Goal: Task Accomplishment & Management: Manage account settings

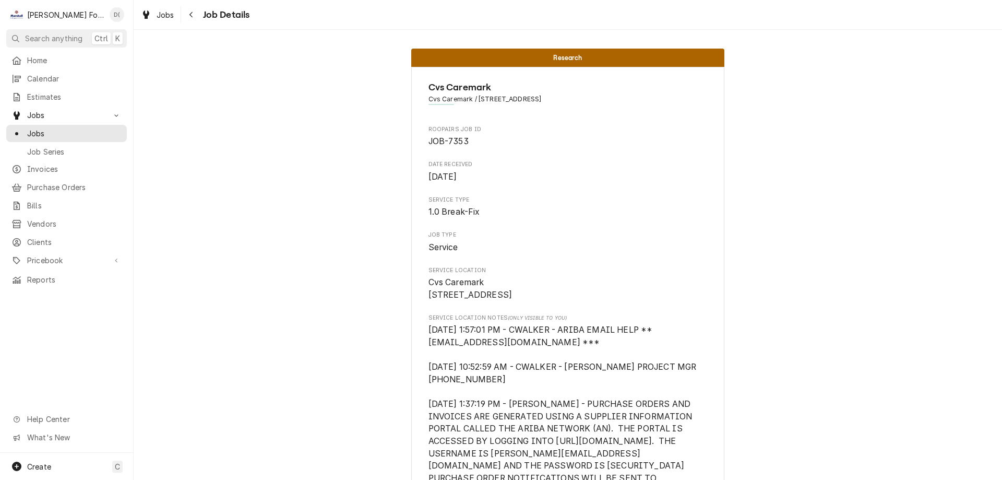
scroll to position [208, 0]
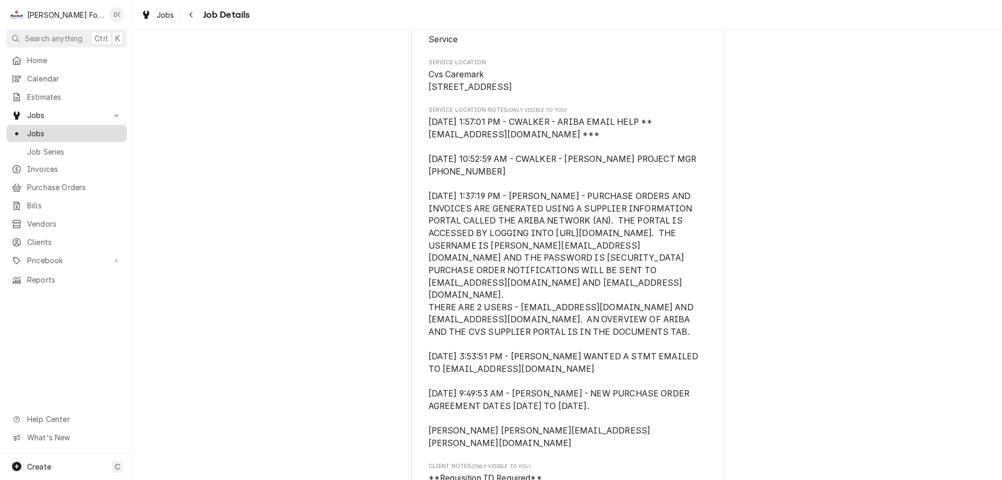
click at [89, 128] on span "Jobs" at bounding box center [74, 133] width 94 height 11
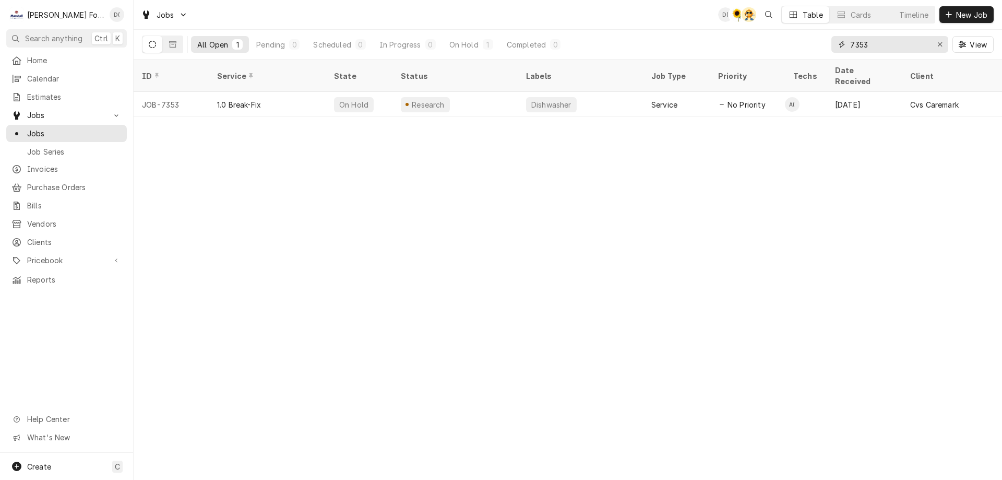
click at [878, 43] on input "7353" at bounding box center [889, 44] width 78 height 17
type input "7"
type input "4"
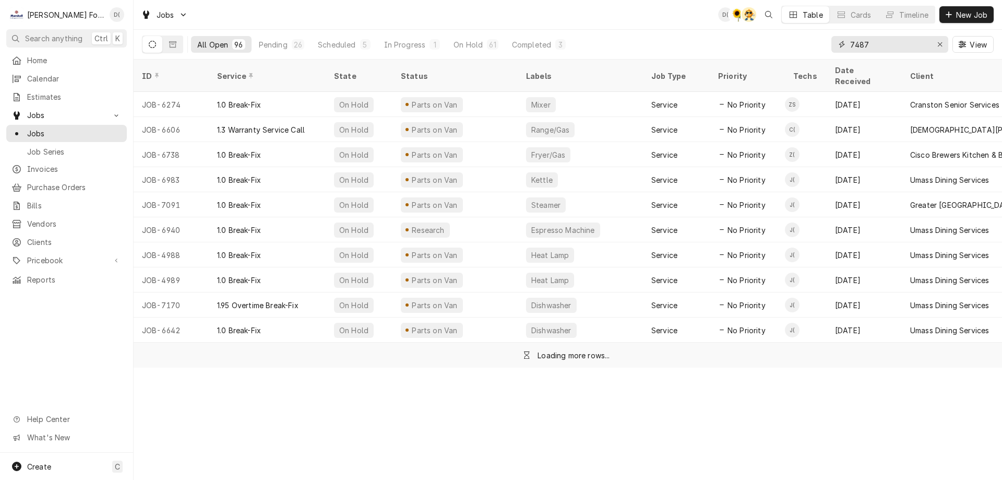
type input "7487"
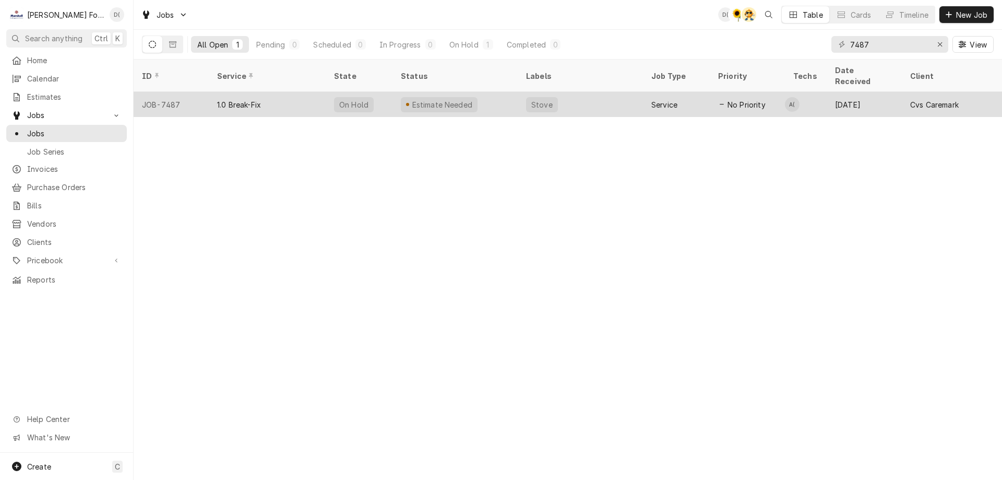
click at [501, 94] on div "Estimate Needed" at bounding box center [454, 104] width 125 height 25
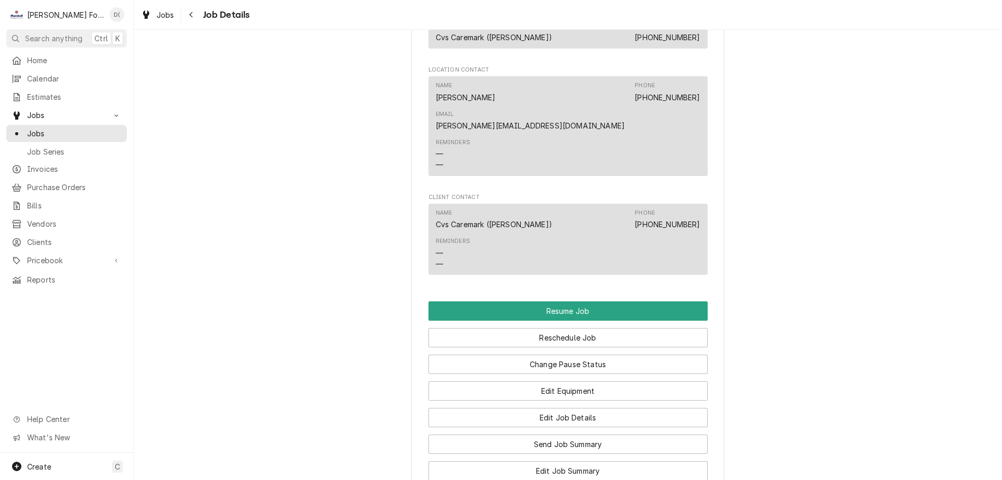
scroll to position [1409, 0]
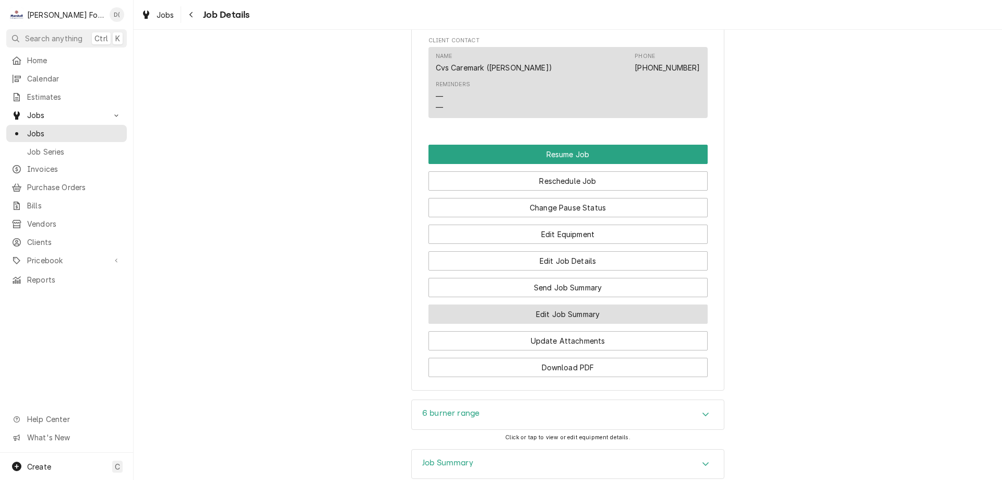
click at [541, 304] on button "Edit Job Summary" at bounding box center [568, 313] width 279 height 19
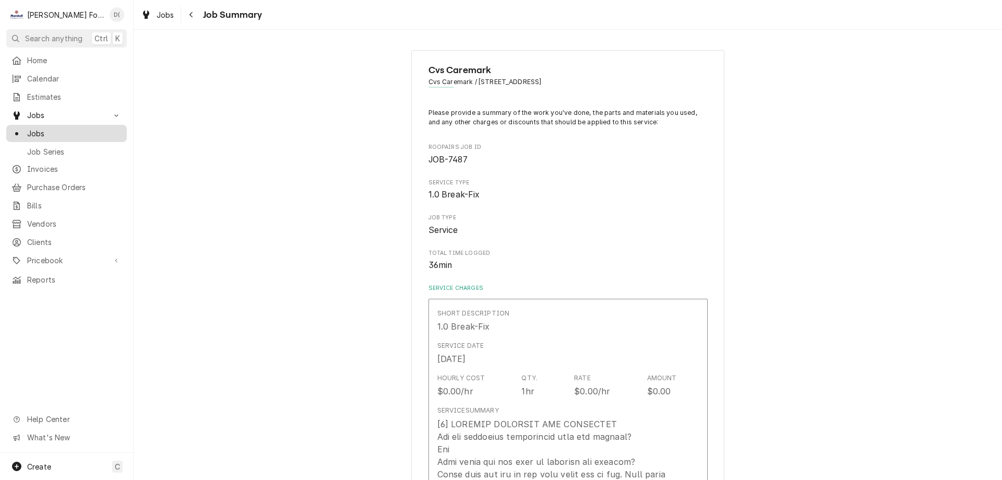
click at [88, 133] on span "Jobs" at bounding box center [74, 133] width 94 height 11
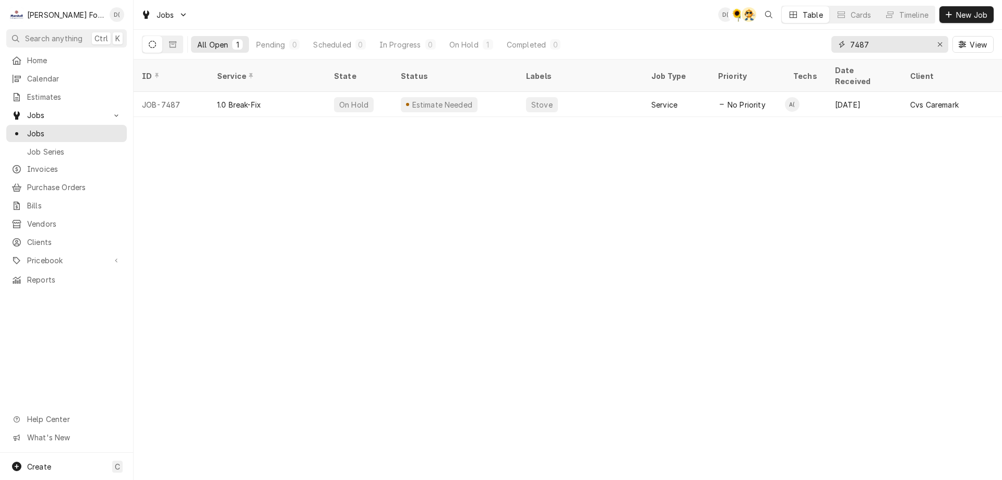
click at [874, 49] on input "7487" at bounding box center [889, 44] width 78 height 17
type input "7"
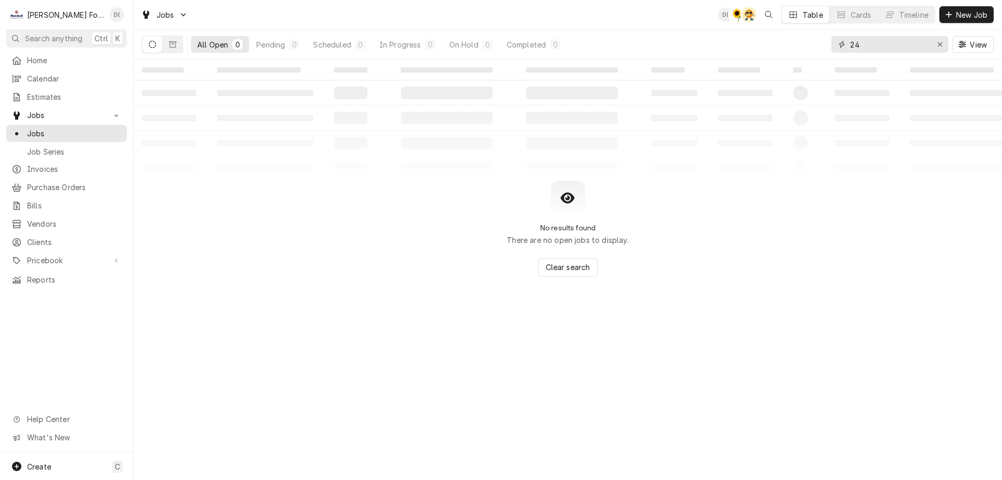
type input "2"
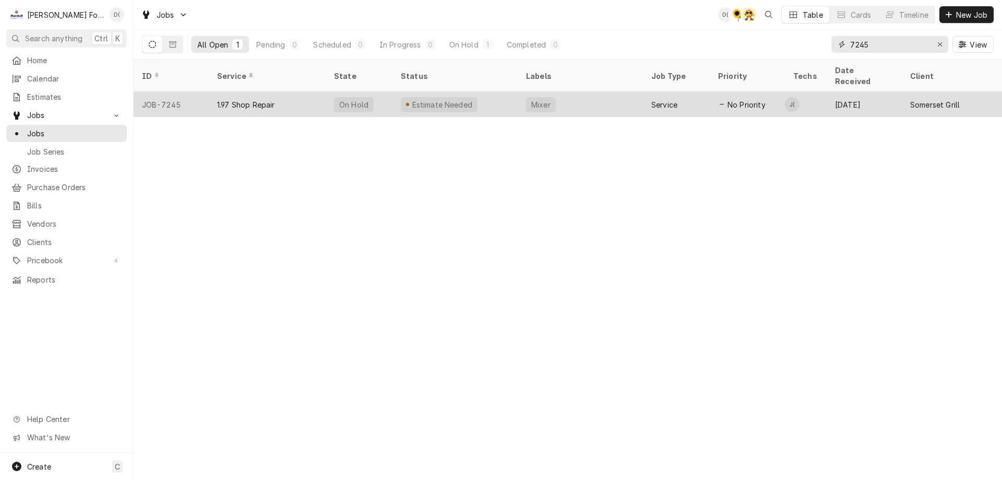
type input "7245"
click at [549, 97] on div "Mixer" at bounding box center [541, 104] width 30 height 15
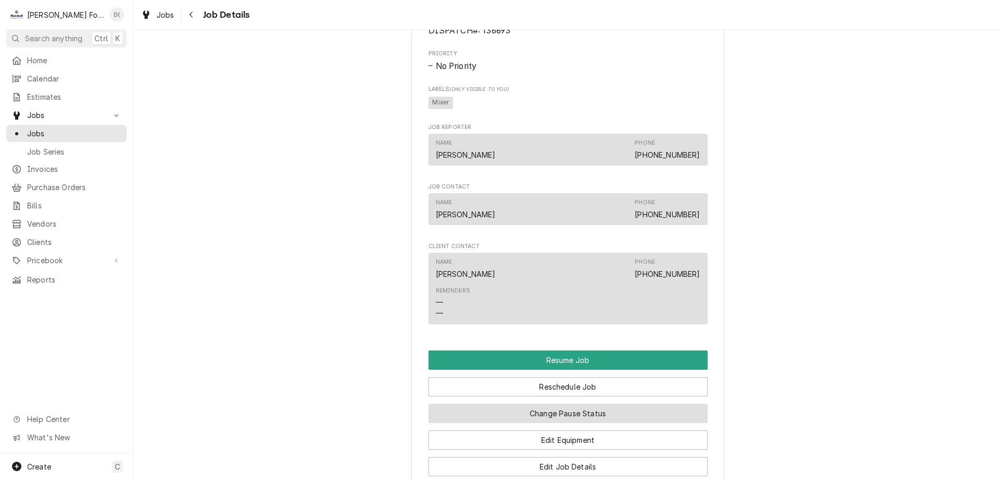
scroll to position [939, 0]
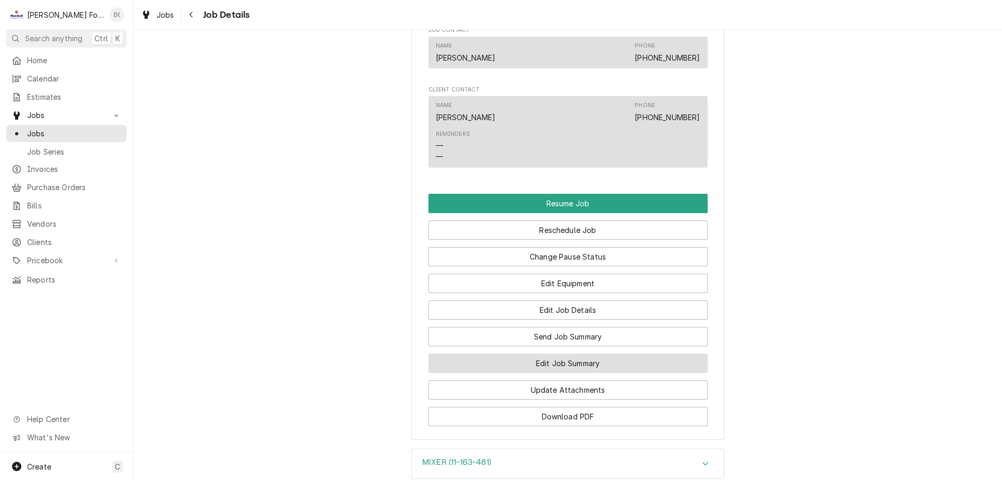
click at [569, 373] on button "Edit Job Summary" at bounding box center [568, 362] width 279 height 19
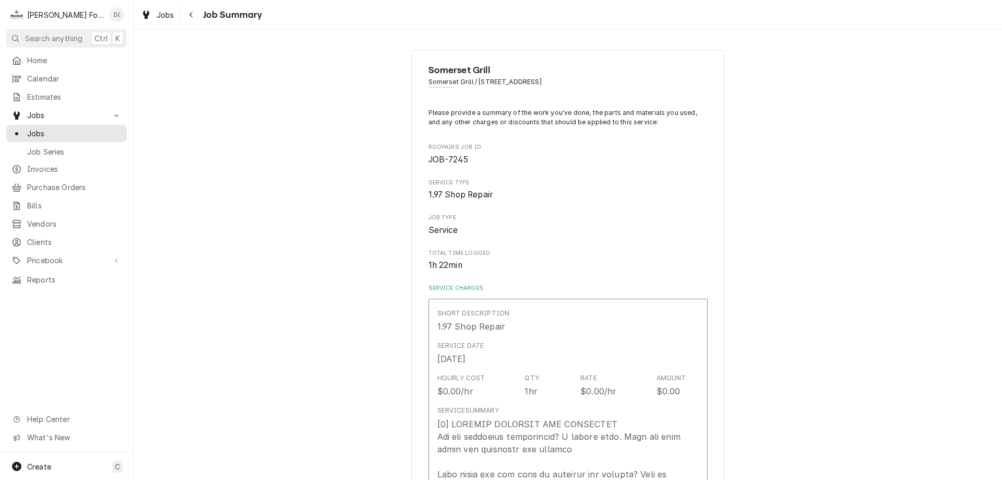
type textarea "x"
click at [61, 132] on span "Jobs" at bounding box center [74, 133] width 94 height 11
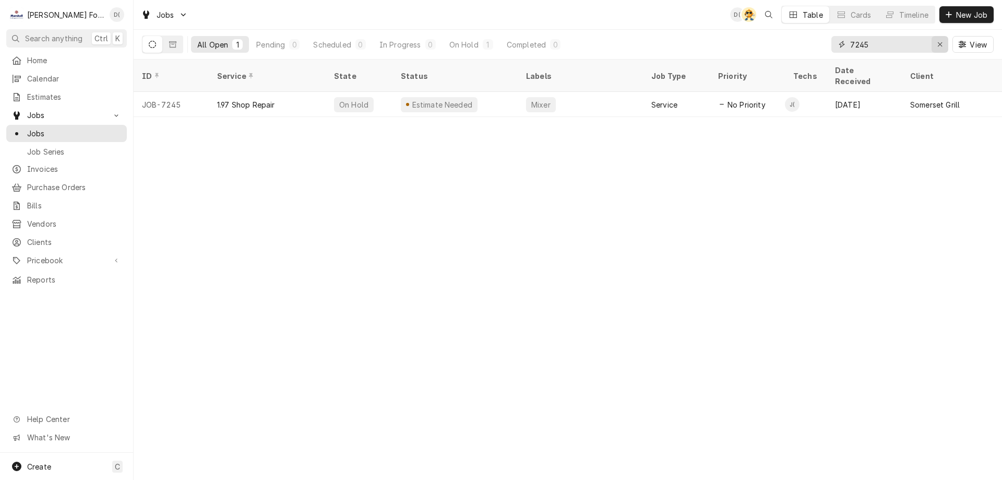
click at [938, 44] on icon "Erase input" at bounding box center [940, 44] width 6 height 7
click at [915, 43] on input "Dynamic Content Wrapper" at bounding box center [899, 44] width 98 height 17
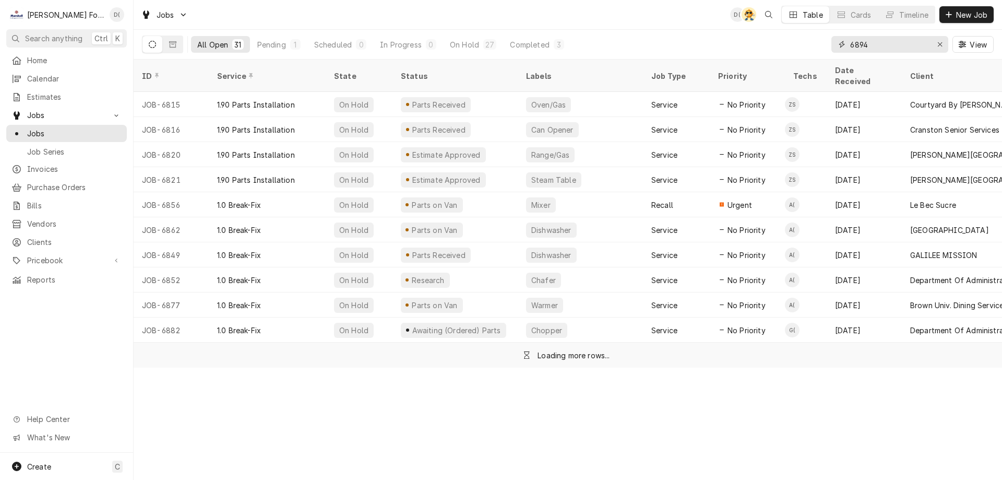
type input "6894"
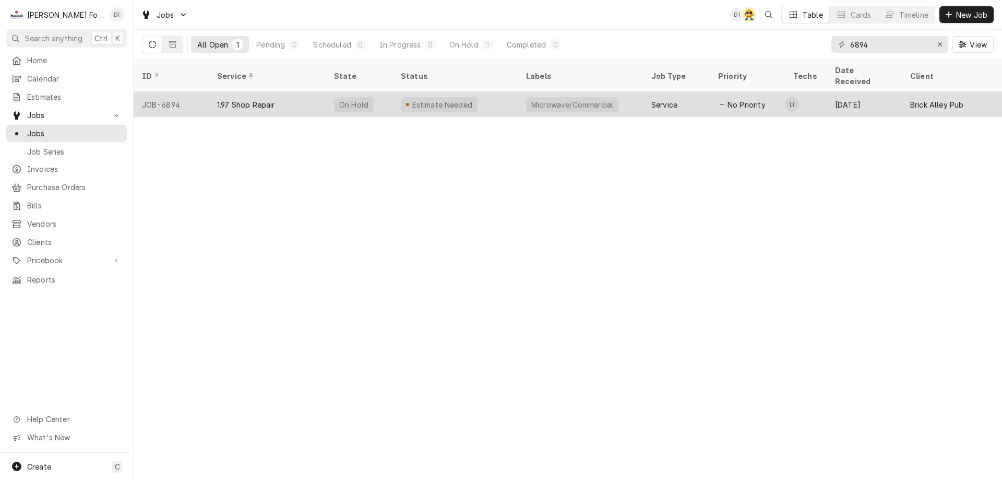
click at [496, 96] on div "Estimate Needed" at bounding box center [454, 104] width 125 height 25
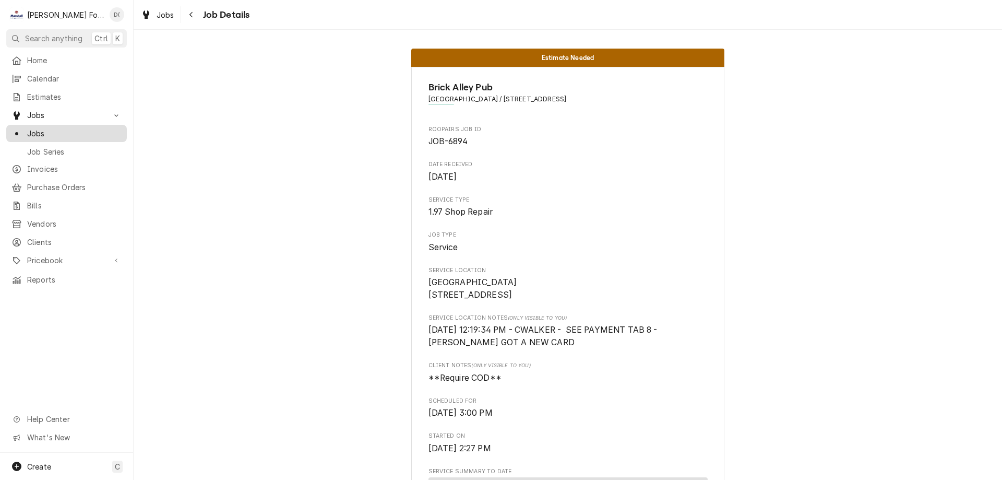
click at [80, 129] on span "Jobs" at bounding box center [74, 133] width 94 height 11
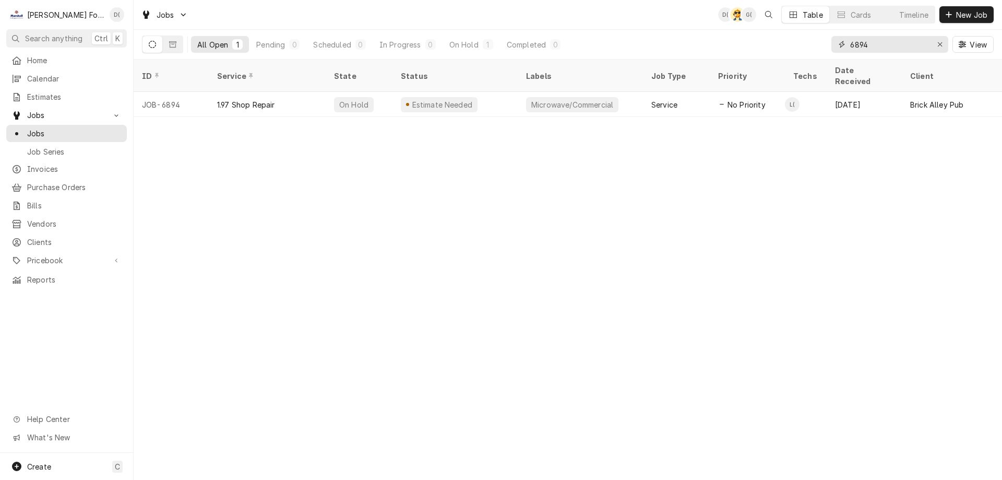
click at [895, 47] on input "6894" at bounding box center [889, 44] width 78 height 17
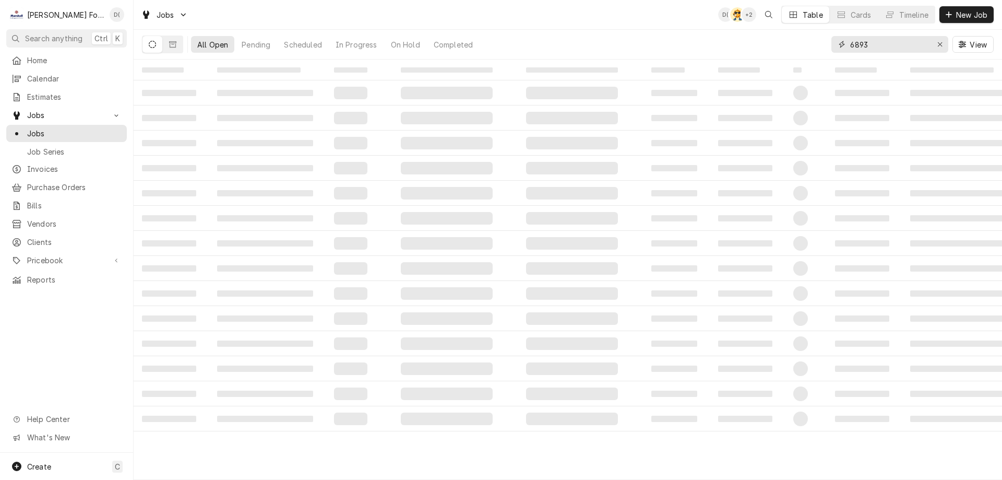
type input "6893"
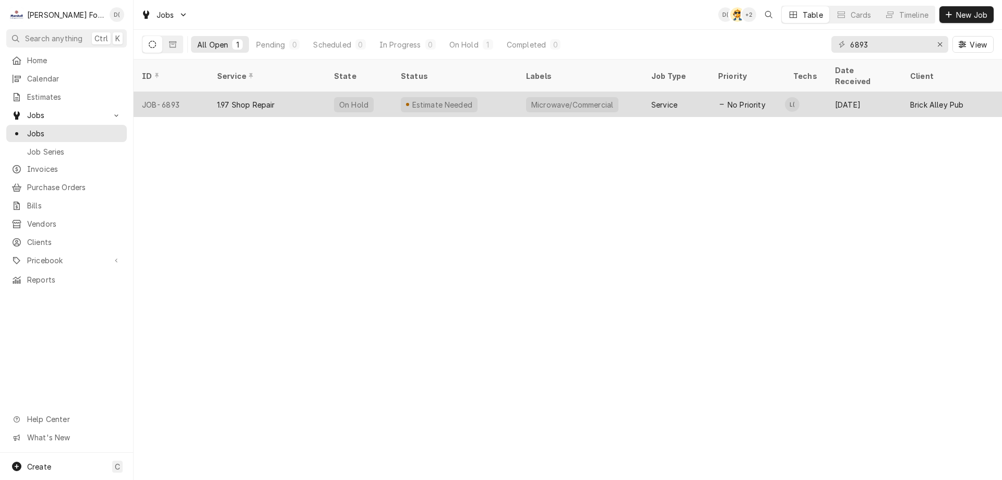
click at [506, 94] on div "Estimate Needed" at bounding box center [454, 104] width 125 height 25
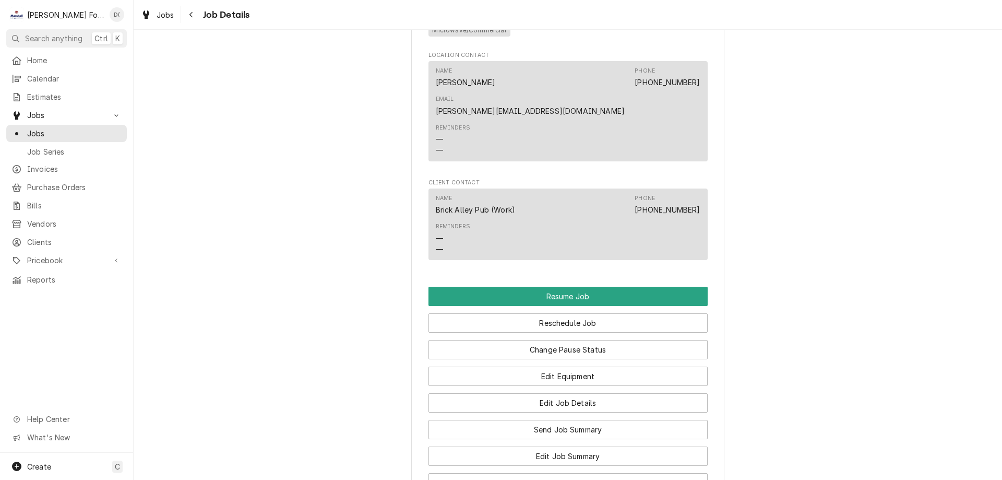
scroll to position [1044, 0]
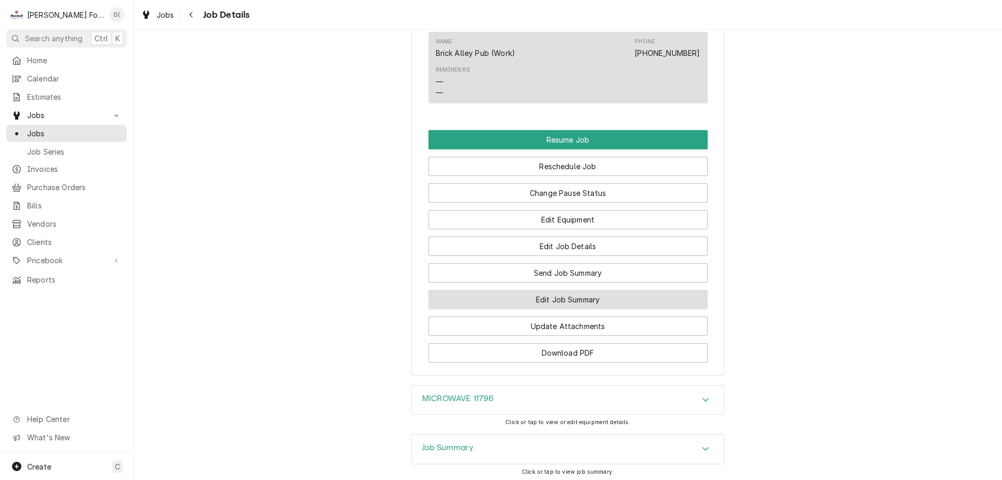
click at [526, 290] on button "Edit Job Summary" at bounding box center [568, 299] width 279 height 19
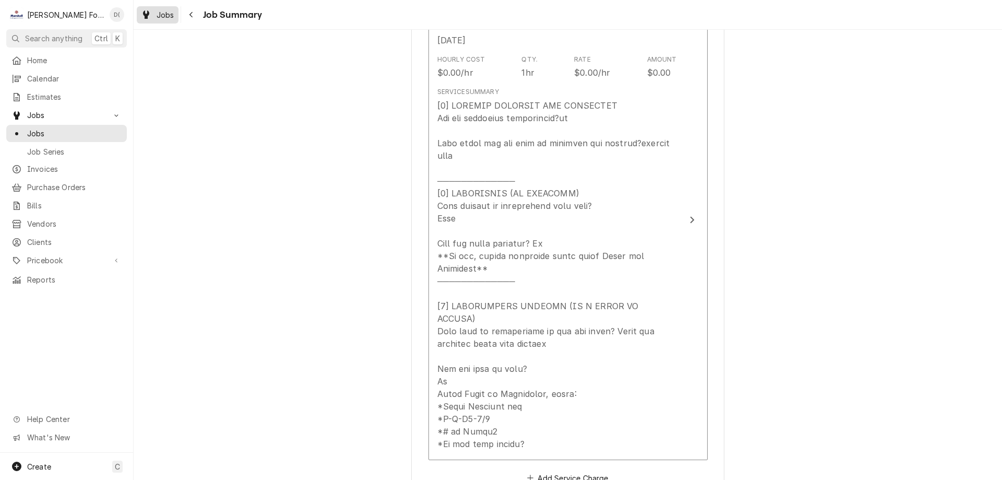
scroll to position [162, 0]
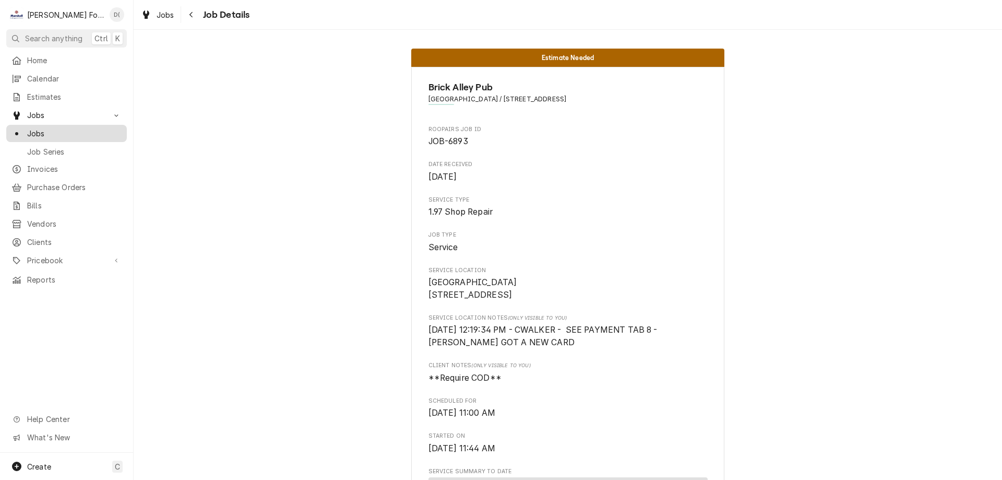
click at [58, 129] on span "Jobs" at bounding box center [74, 133] width 94 height 11
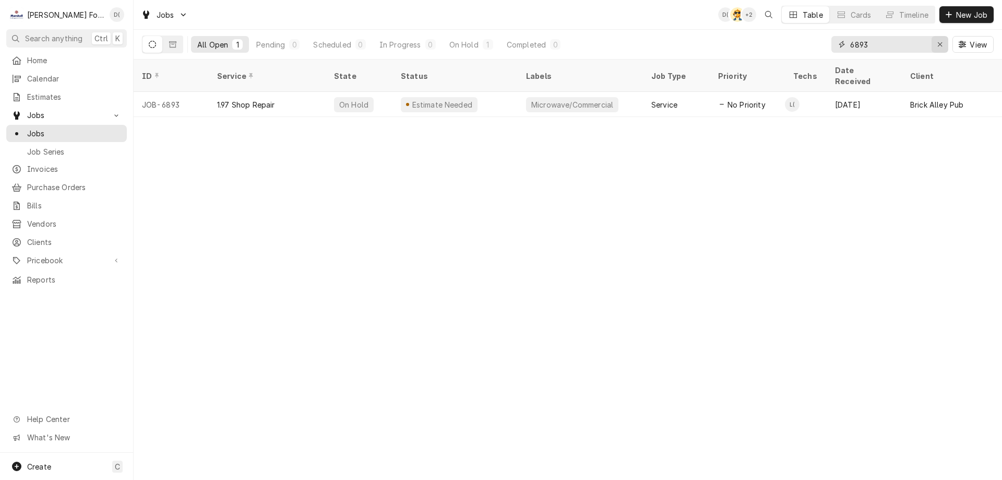
click at [935, 47] on div "Erase input" at bounding box center [940, 44] width 10 height 10
click at [917, 45] on input "Dynamic Content Wrapper" at bounding box center [899, 44] width 98 height 17
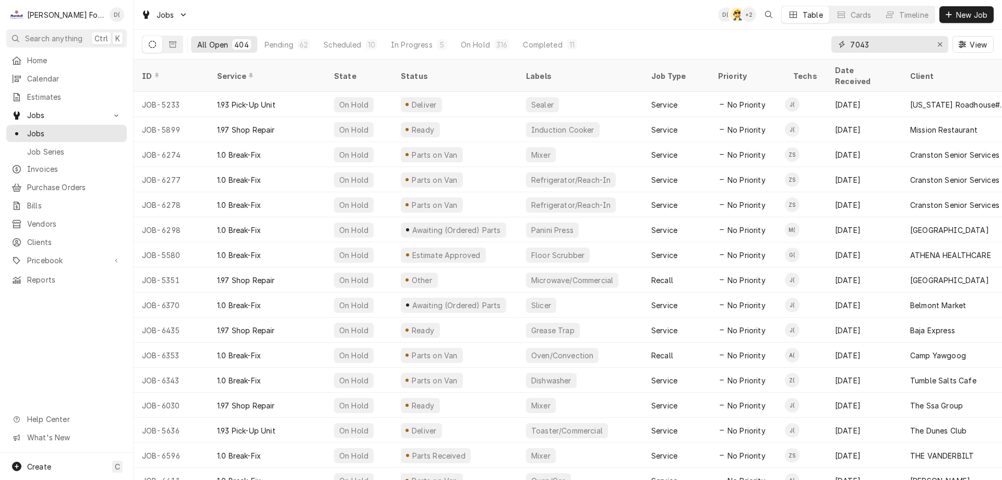
type input "7043"
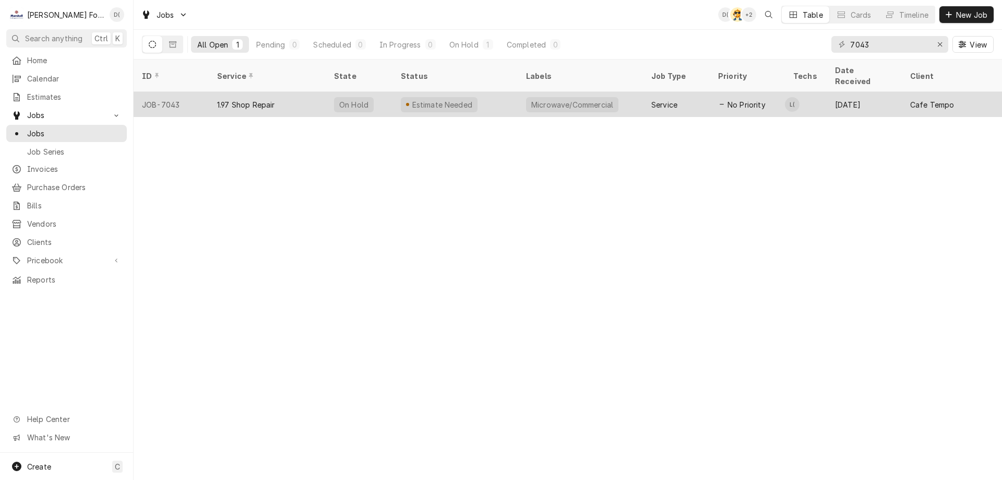
click at [501, 94] on div "Estimate Needed" at bounding box center [454, 104] width 125 height 25
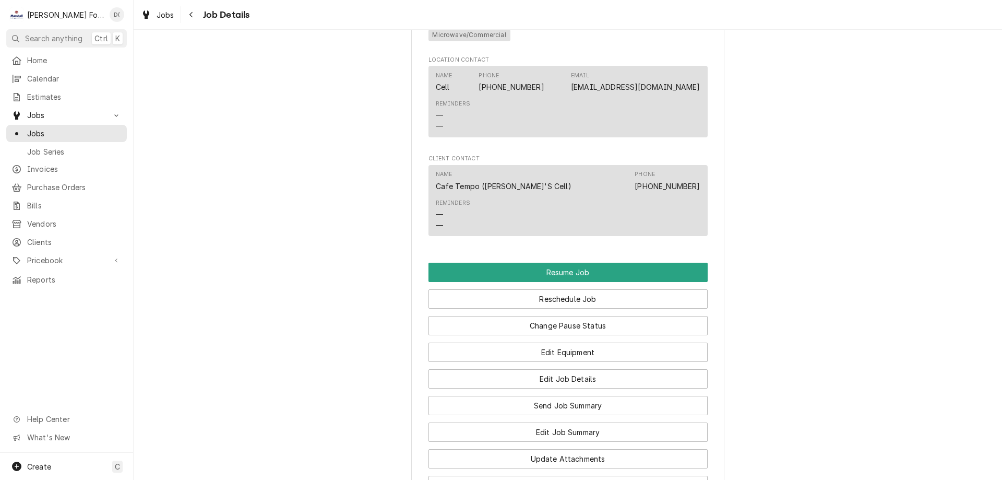
scroll to position [992, 0]
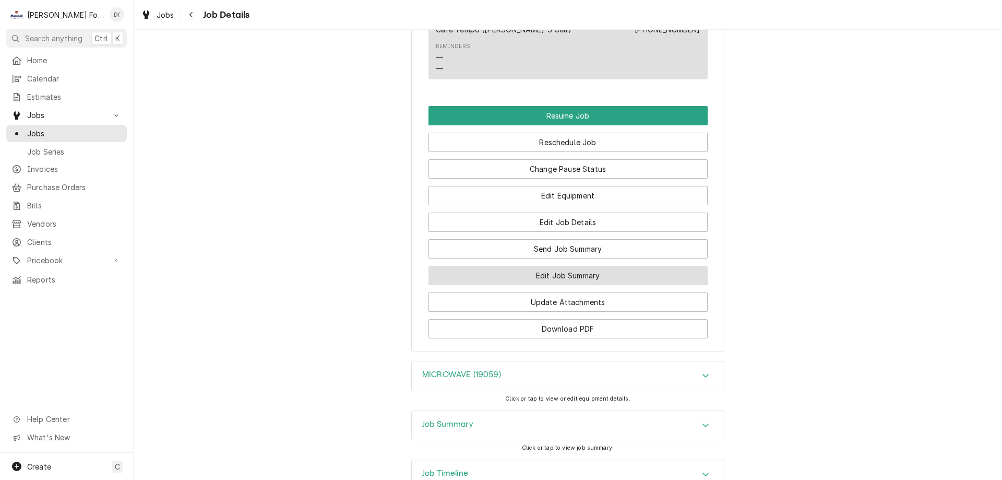
click at [558, 285] on button "Edit Job Summary" at bounding box center [568, 275] width 279 height 19
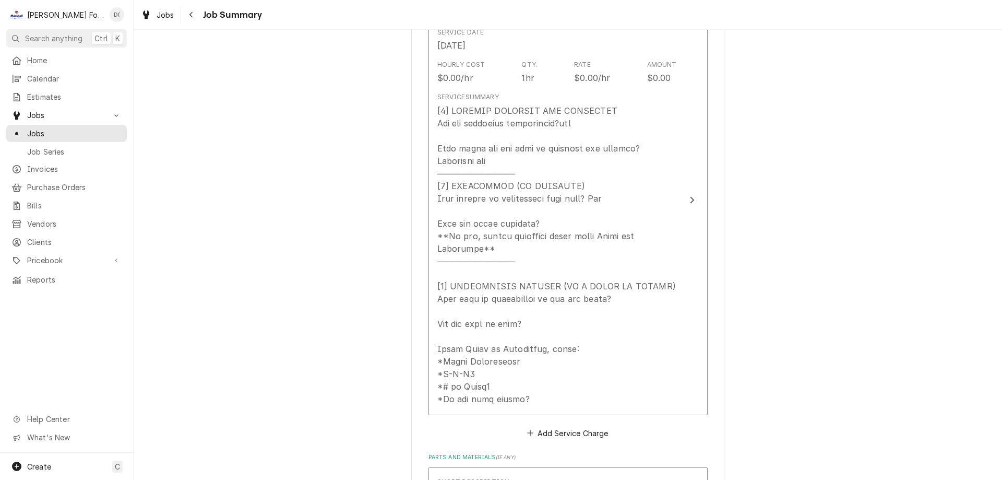
scroll to position [104, 0]
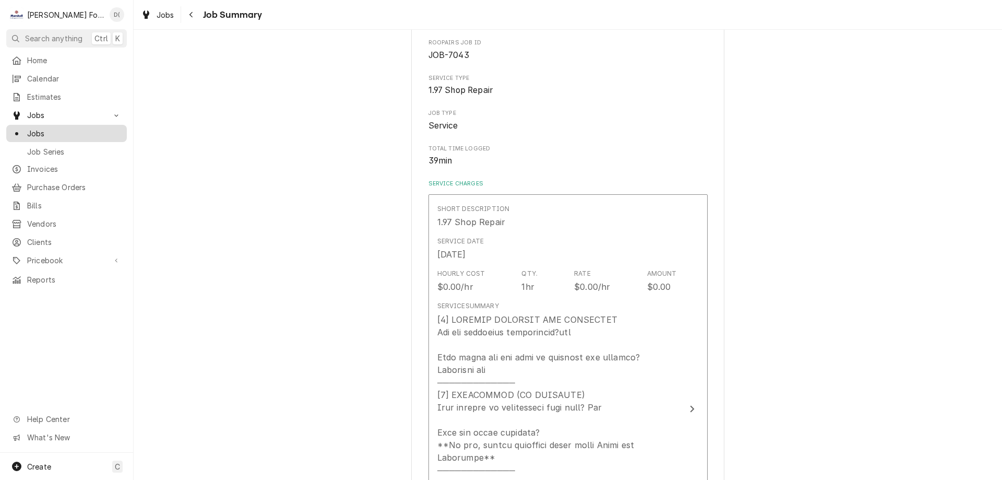
click at [62, 129] on span "Jobs" at bounding box center [74, 133] width 94 height 11
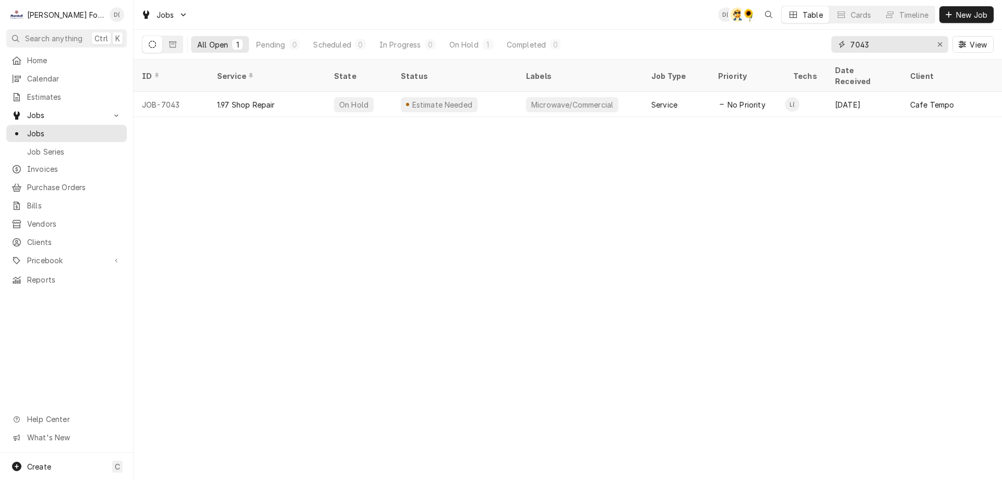
drag, startPoint x: 878, startPoint y: 50, endPoint x: 849, endPoint y: 51, distance: 29.8
click at [849, 51] on div "7043" at bounding box center [889, 44] width 117 height 17
type input "7"
type input "4"
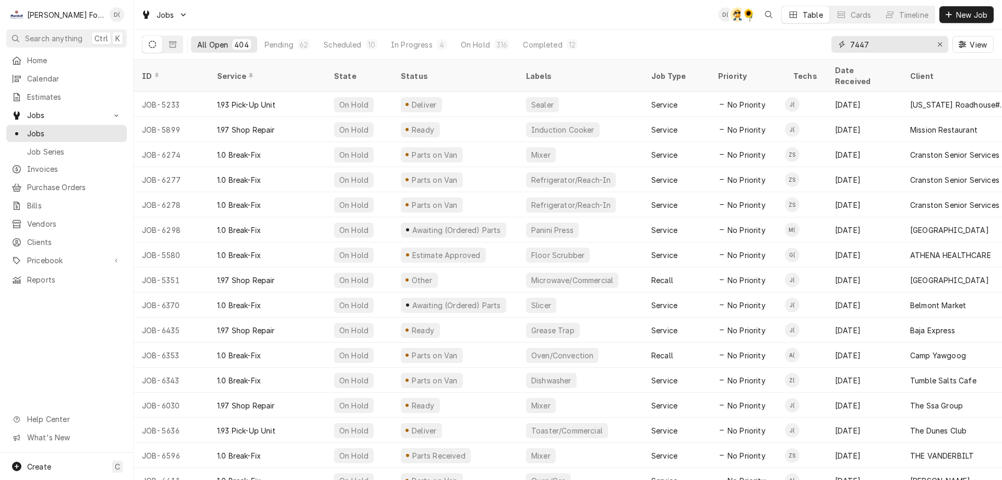
type input "7447"
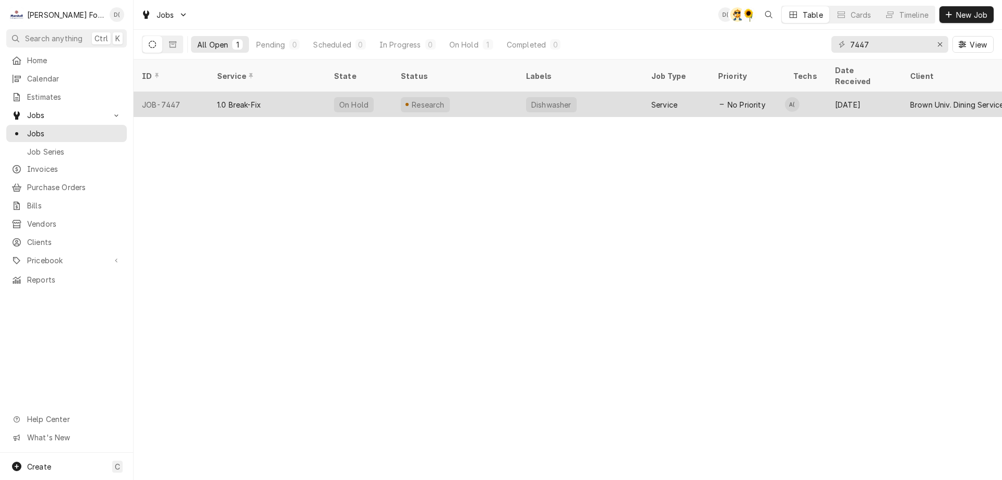
click at [469, 92] on div "Research" at bounding box center [454, 104] width 125 height 25
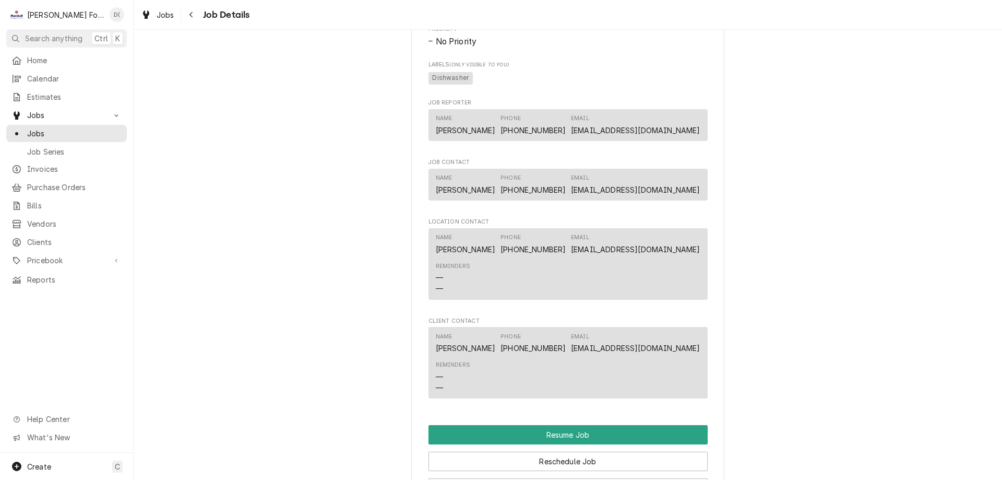
scroll to position [1357, 0]
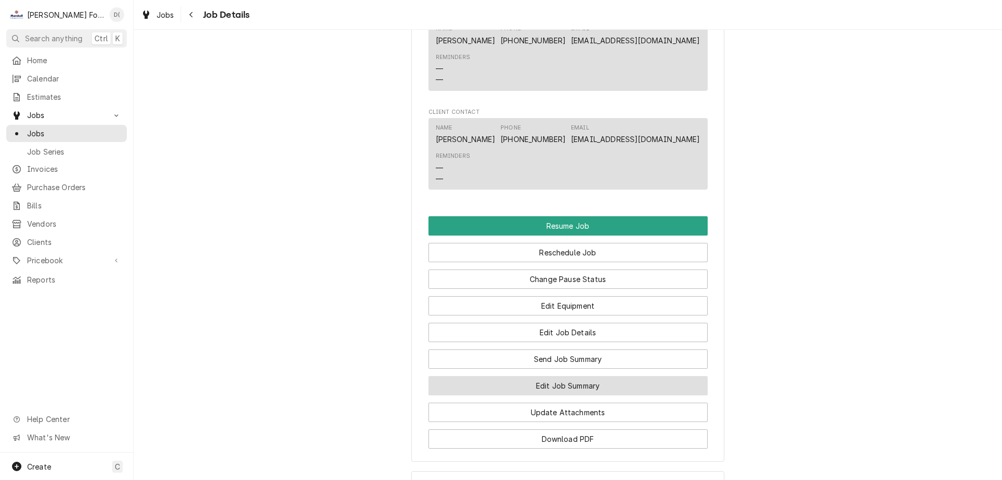
click at [553, 383] on button "Edit Job Summary" at bounding box center [568, 385] width 279 height 19
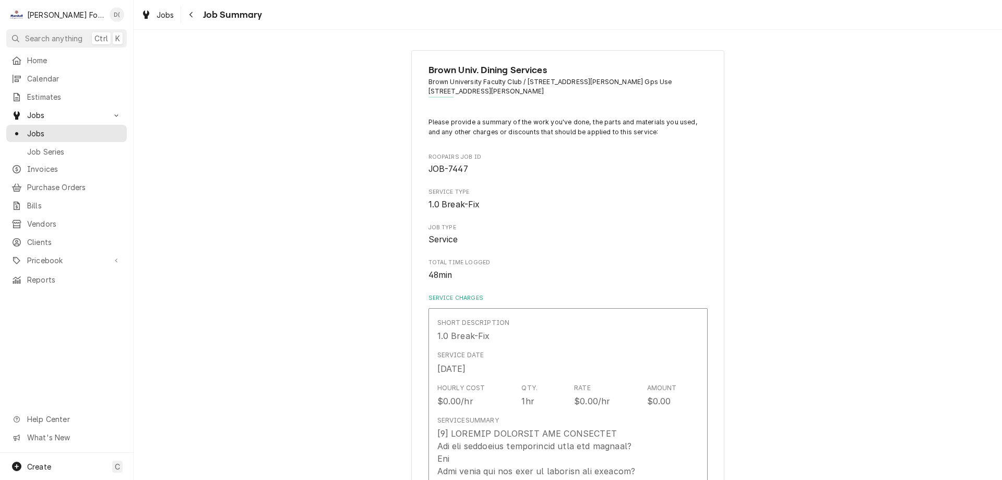
scroll to position [52, 0]
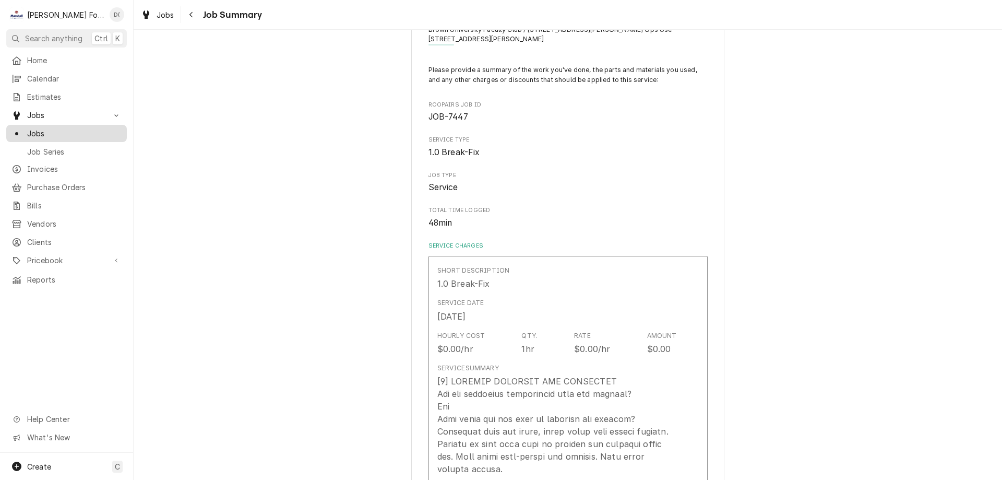
click at [80, 128] on span "Jobs" at bounding box center [74, 133] width 94 height 11
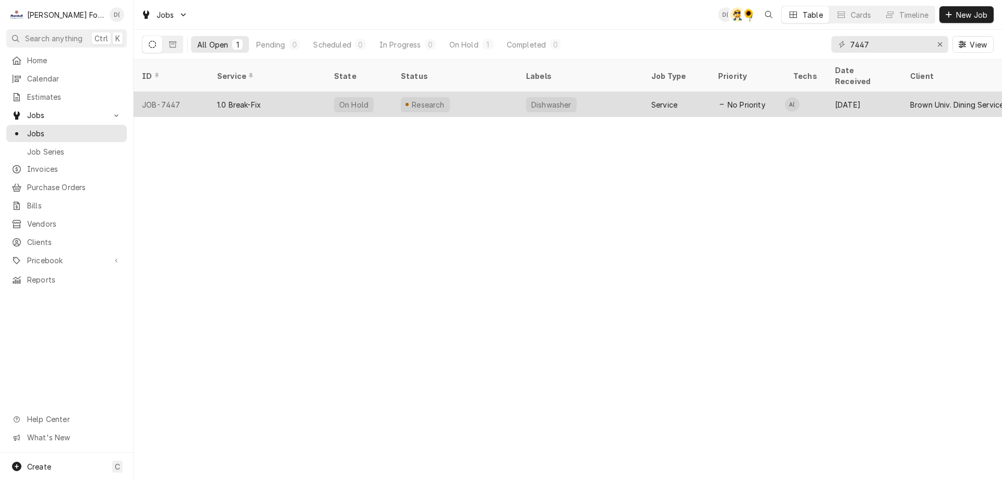
click at [590, 93] on div "Dishwasher" at bounding box center [580, 104] width 125 height 25
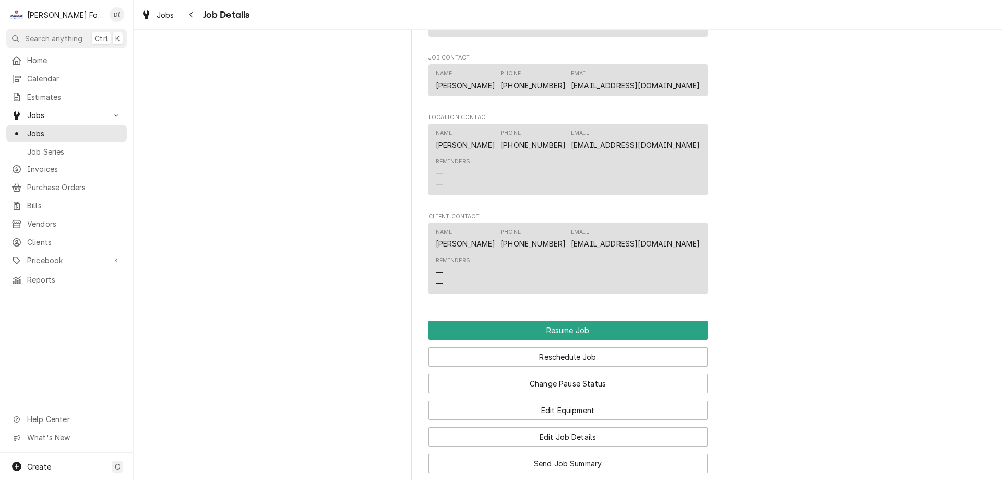
scroll to position [1357, 0]
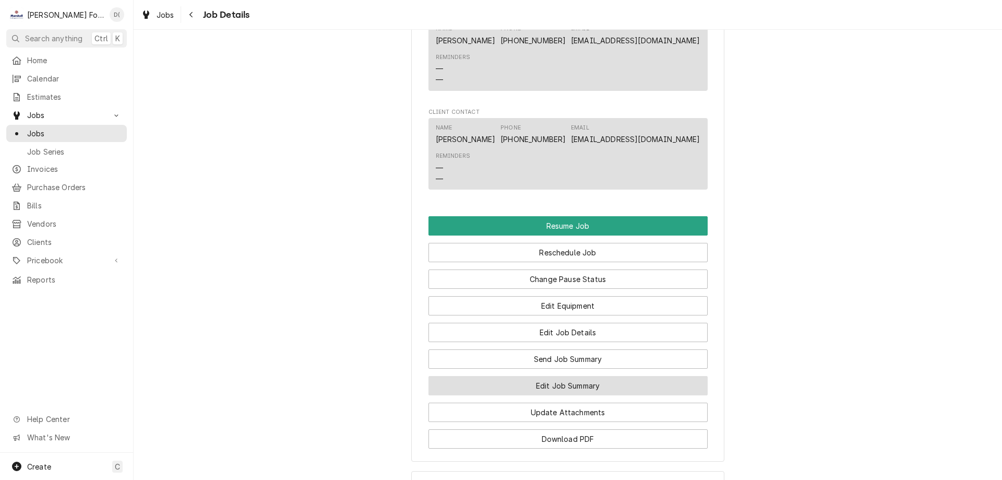
click at [523, 380] on button "Edit Job Summary" at bounding box center [568, 385] width 279 height 19
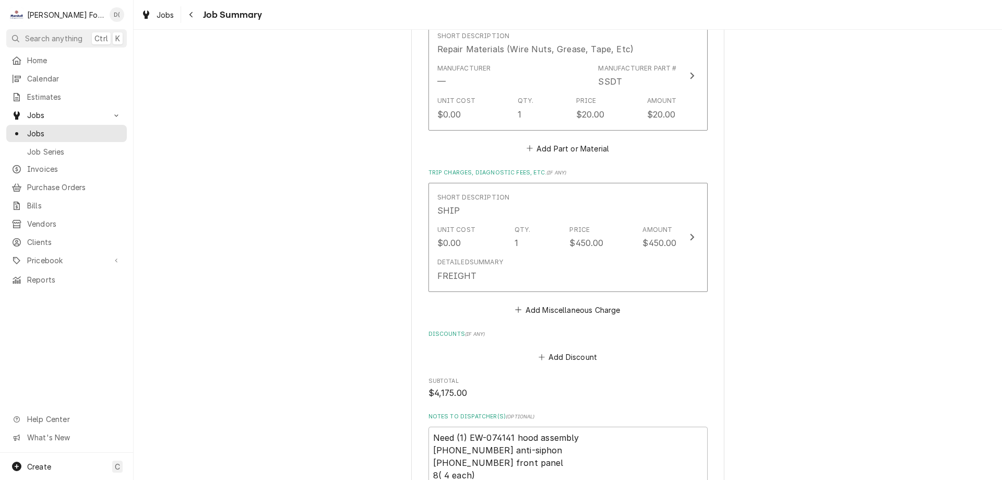
scroll to position [1253, 0]
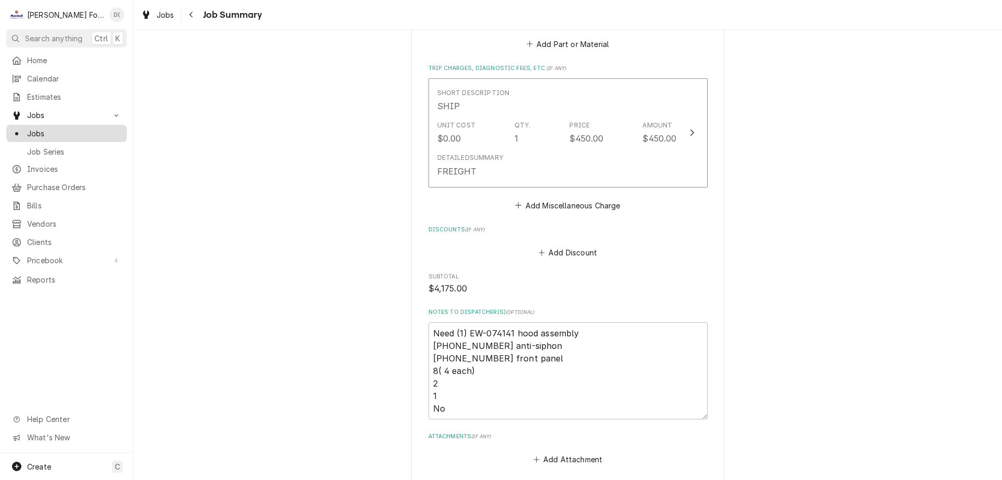
click at [75, 132] on span "Jobs" at bounding box center [74, 133] width 94 height 11
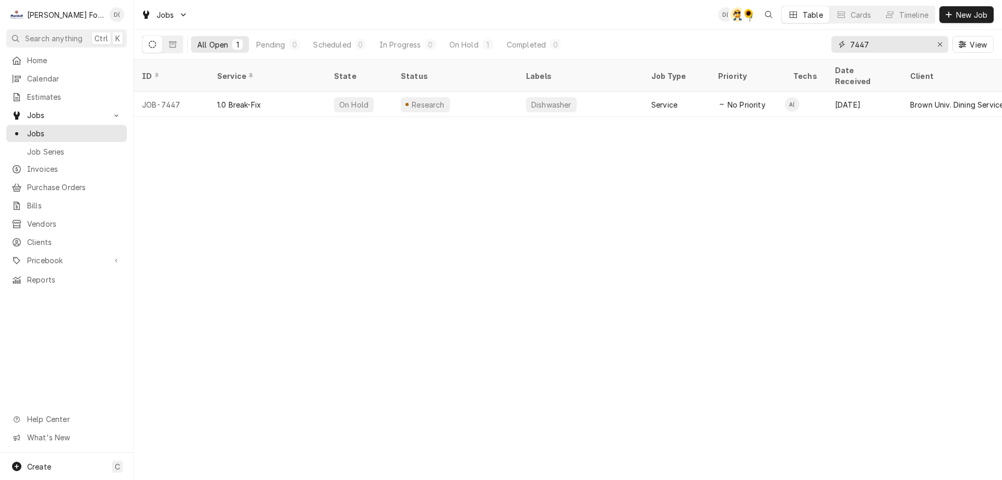
click at [874, 42] on input "7447" at bounding box center [889, 44] width 78 height 17
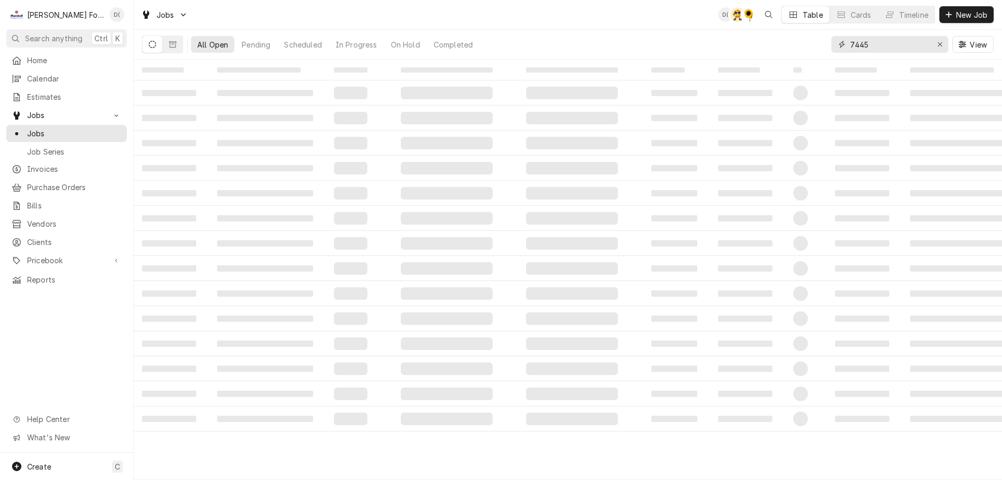
type input "7445"
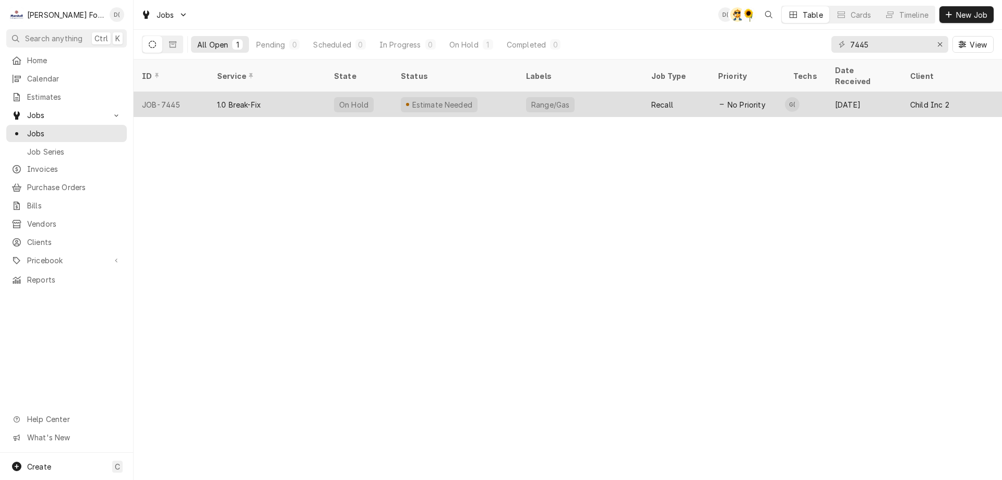
click at [452, 99] on div "Estimate Needed" at bounding box center [442, 104] width 63 height 11
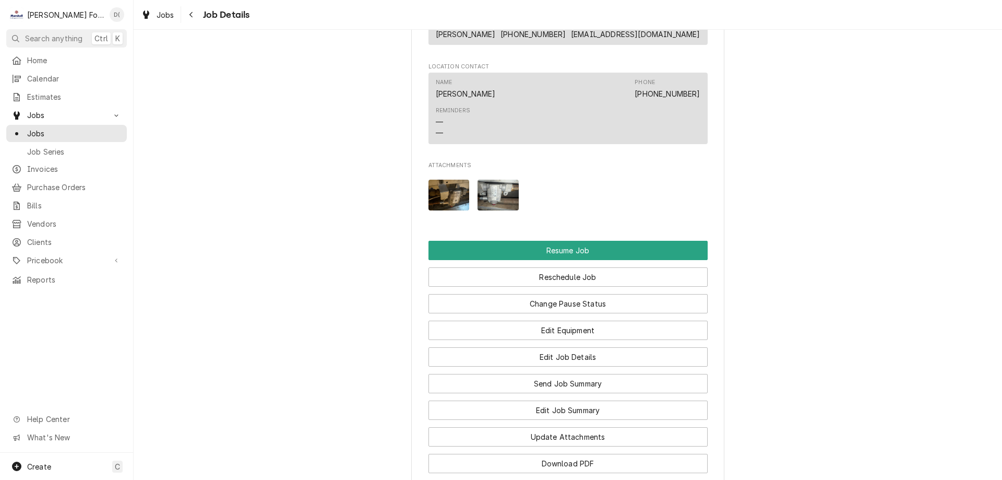
scroll to position [1200, 0]
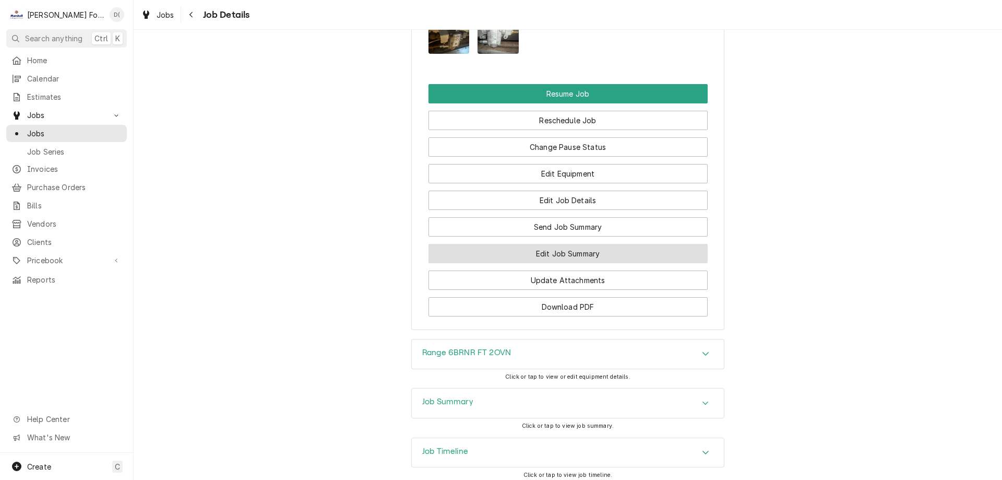
click at [546, 250] on button "Edit Job Summary" at bounding box center [568, 253] width 279 height 19
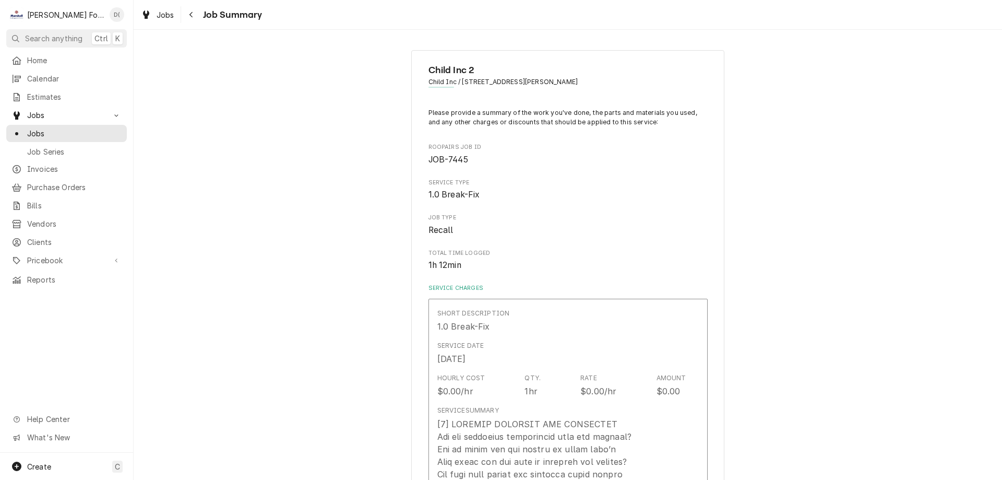
type textarea "x"
click at [67, 128] on span "Jobs" at bounding box center [74, 133] width 94 height 11
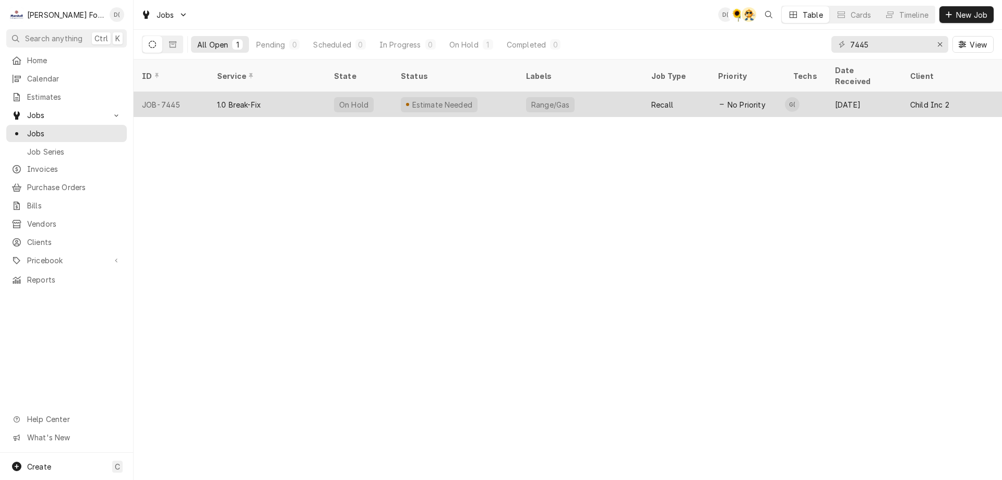
click at [482, 96] on div "Estimate Needed" at bounding box center [454, 104] width 125 height 25
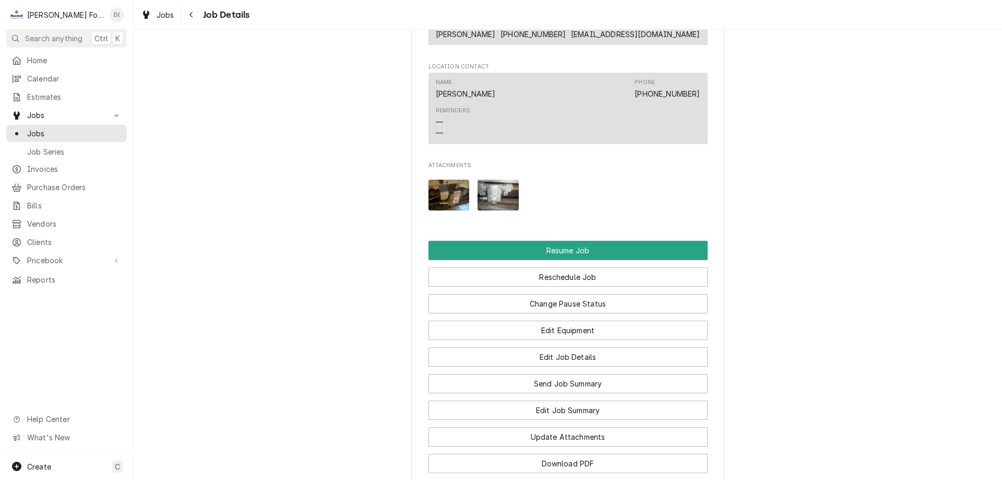
scroll to position [1200, 0]
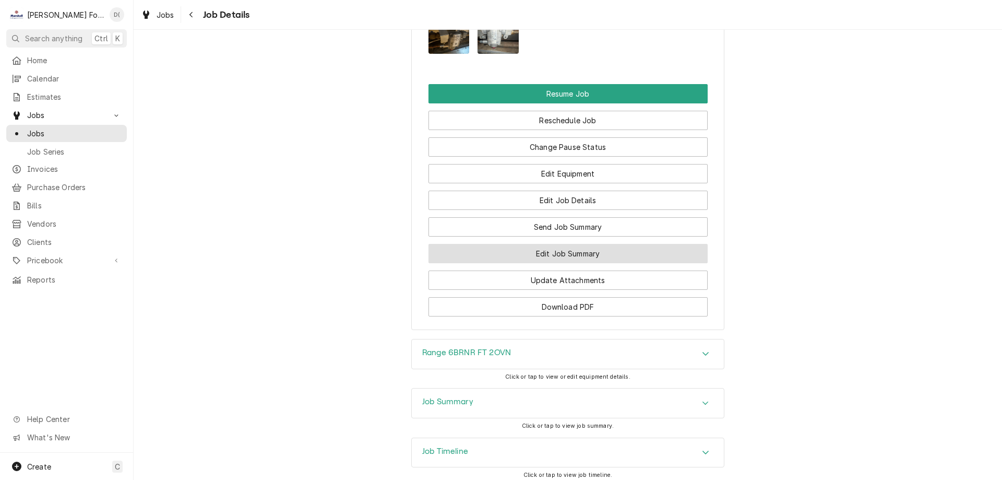
click at [549, 251] on button "Edit Job Summary" at bounding box center [568, 253] width 279 height 19
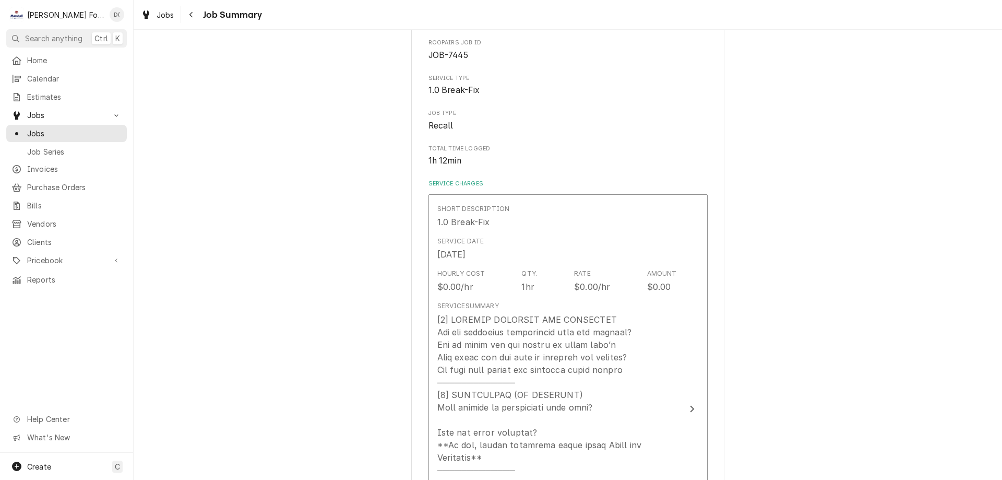
scroll to position [52, 0]
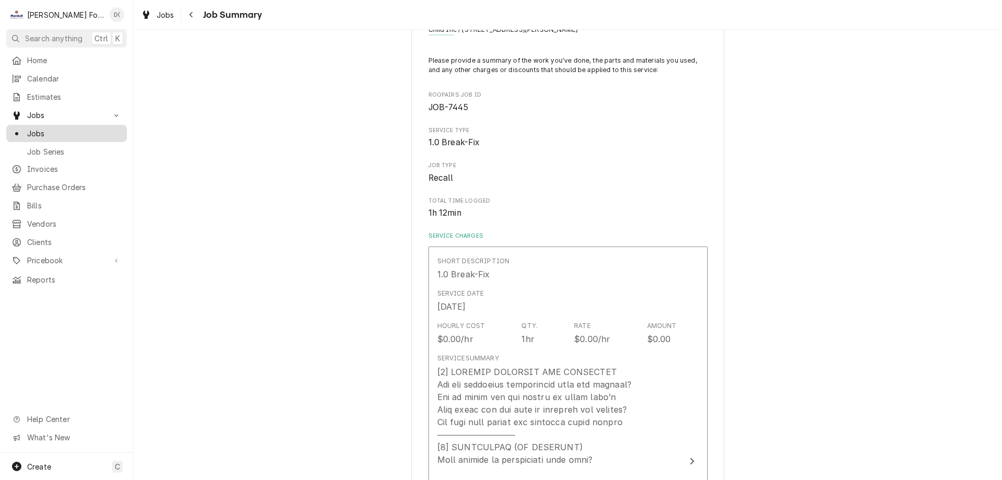
click at [55, 133] on span "Jobs" at bounding box center [74, 133] width 94 height 11
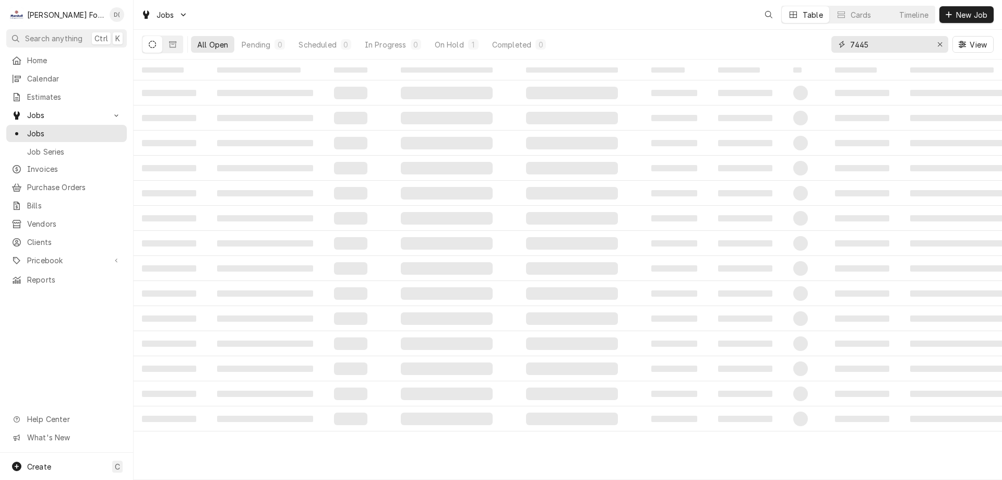
click at [894, 46] on input "7445" at bounding box center [889, 44] width 78 height 17
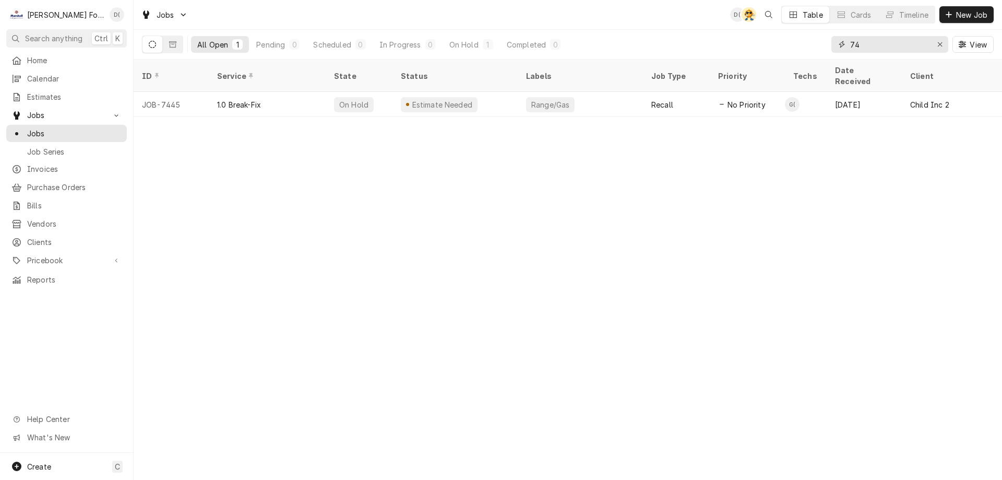
type input "7"
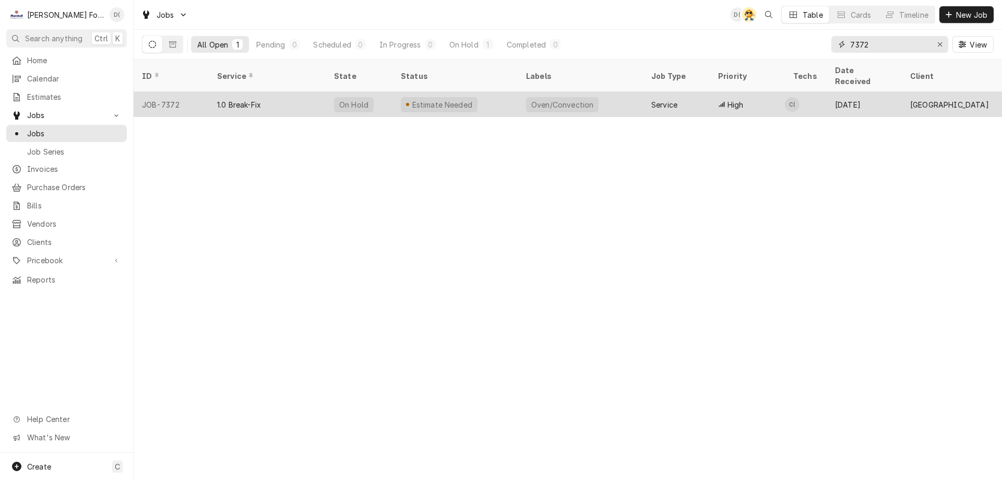
type input "7372"
click at [488, 92] on div "Estimate Needed" at bounding box center [454, 104] width 125 height 25
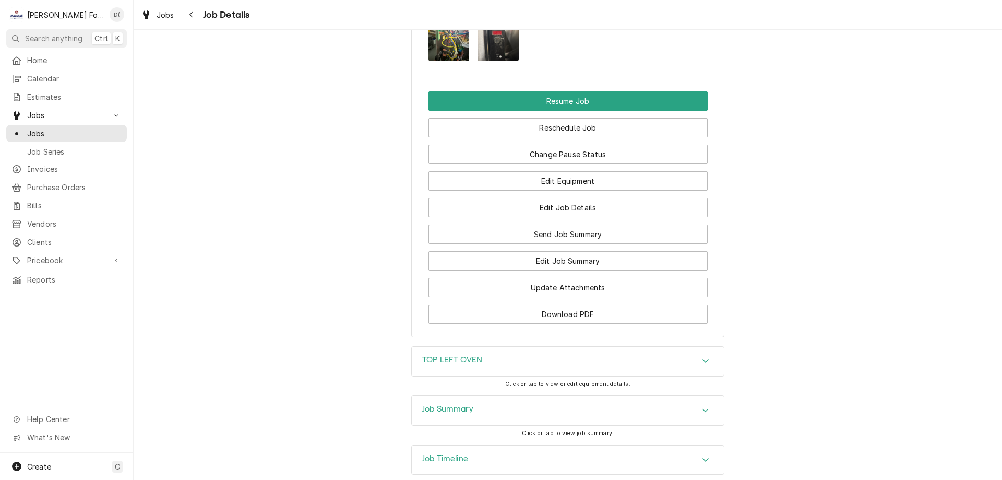
scroll to position [1248, 0]
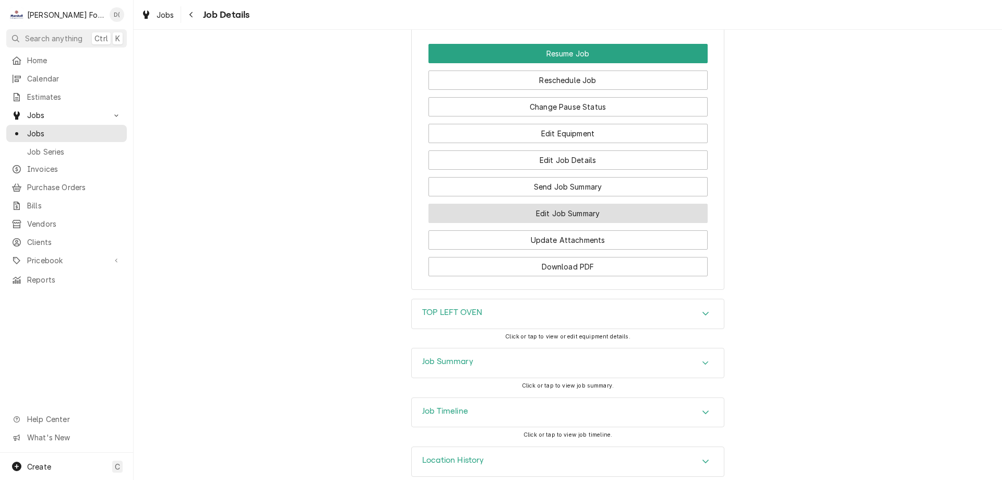
click at [551, 204] on button "Edit Job Summary" at bounding box center [568, 213] width 279 height 19
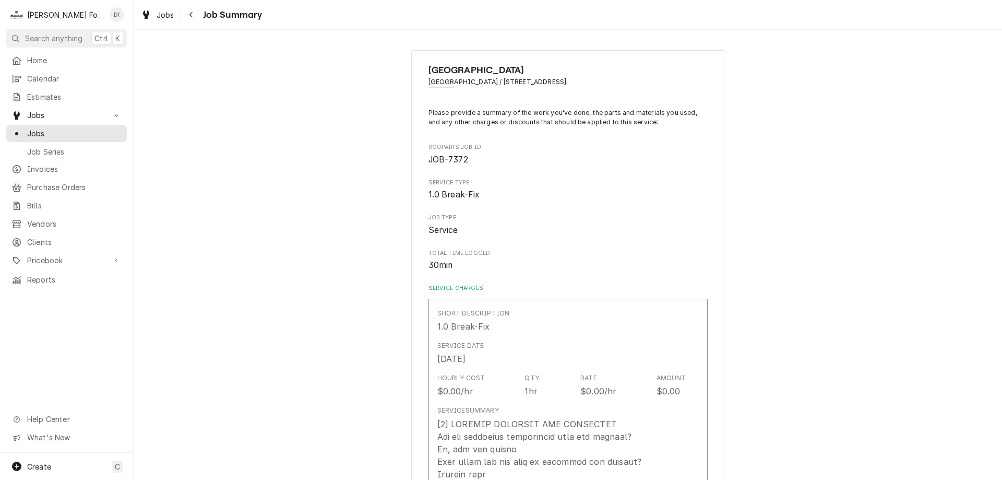
type textarea "x"
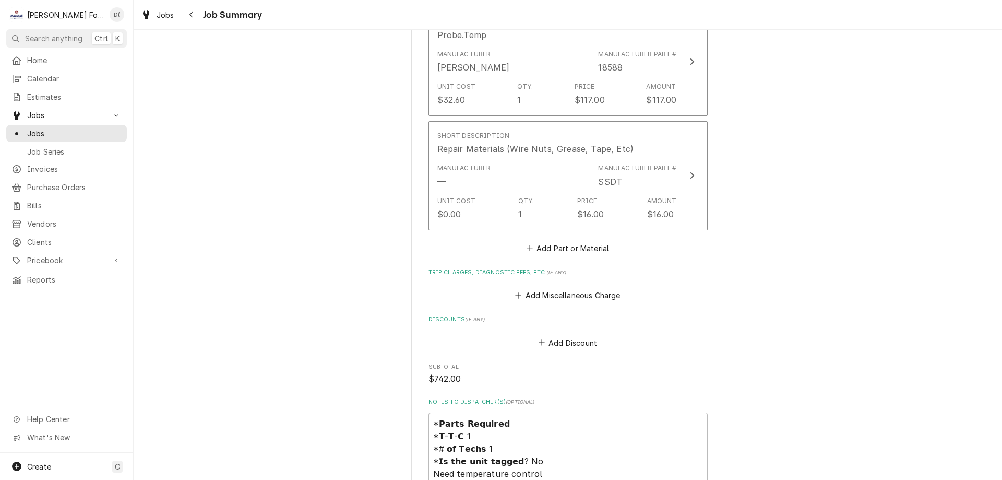
scroll to position [1044, 0]
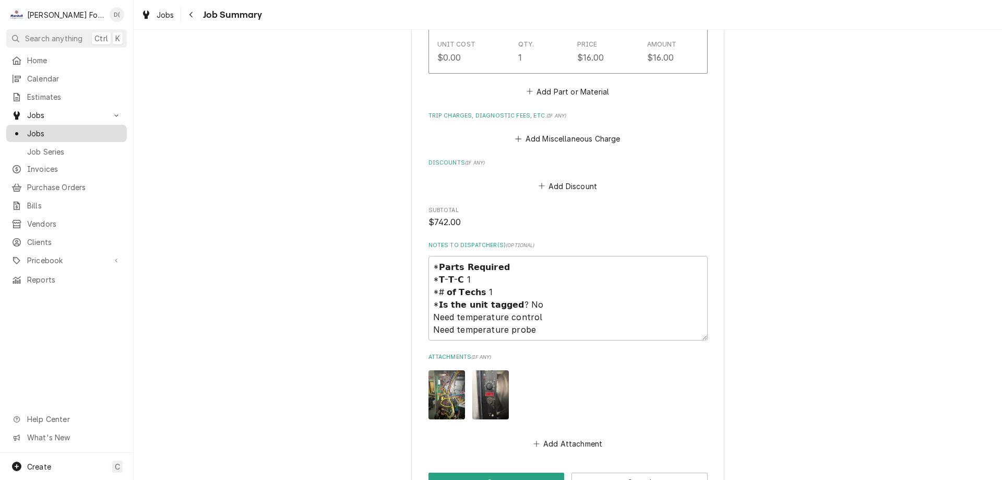
click at [63, 125] on link "Jobs" at bounding box center [66, 133] width 121 height 17
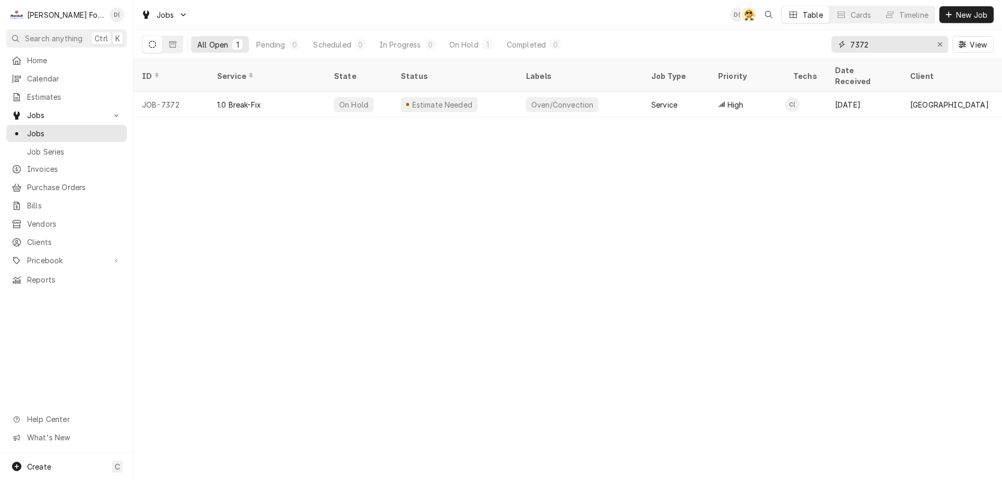
drag, startPoint x: 891, startPoint y: 48, endPoint x: 826, endPoint y: 51, distance: 64.8
click at [829, 51] on div "All Open 1 Pending 0 Scheduled 0 In Progress 0 On Hold 1 Completed 0 7372 View" at bounding box center [568, 44] width 852 height 29
type input "7406"
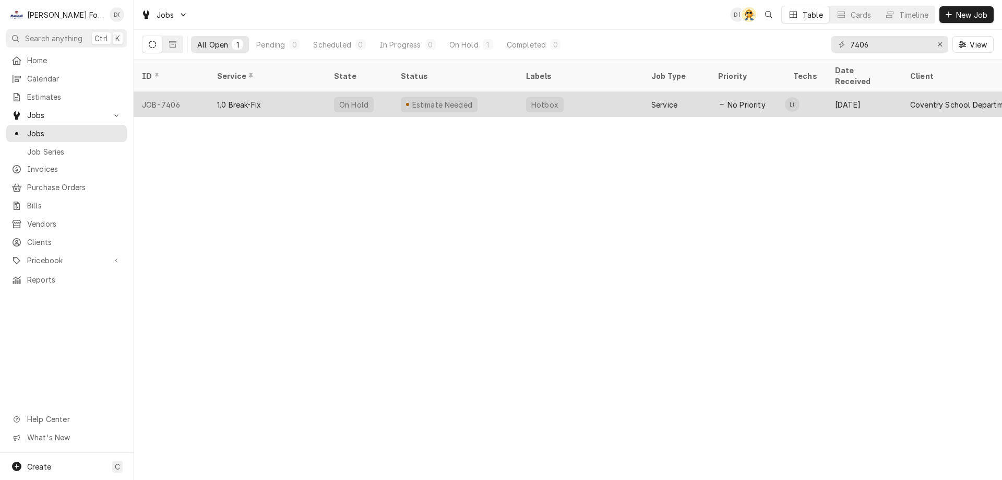
click at [394, 92] on div "Estimate Needed" at bounding box center [454, 104] width 125 height 25
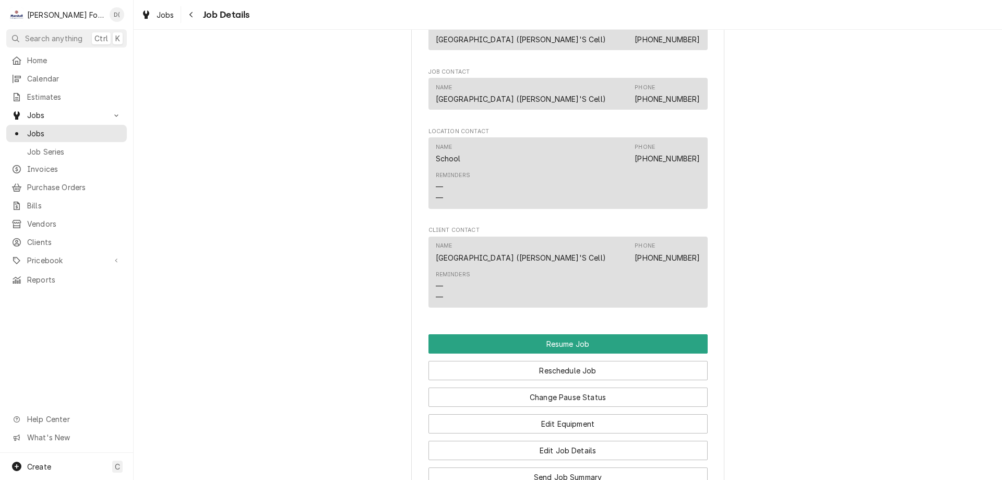
scroll to position [1096, 0]
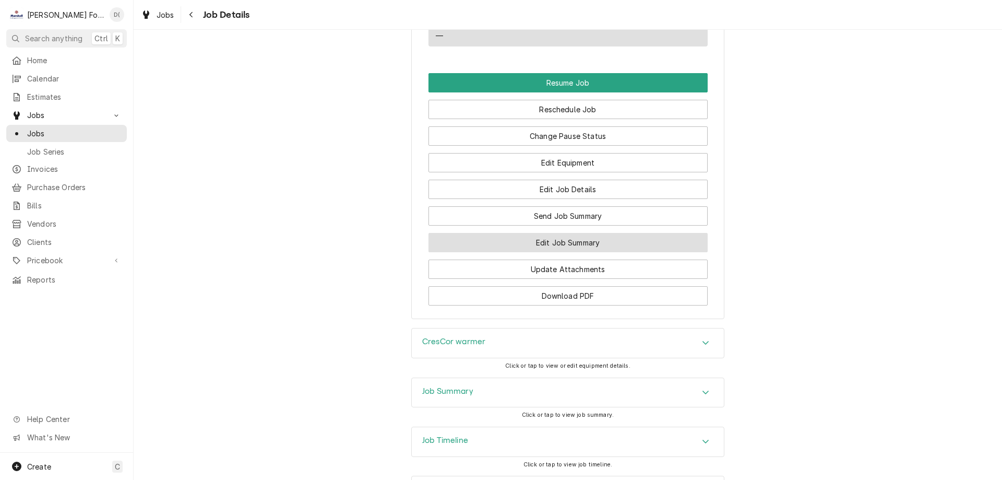
click at [569, 252] on button "Edit Job Summary" at bounding box center [568, 242] width 279 height 19
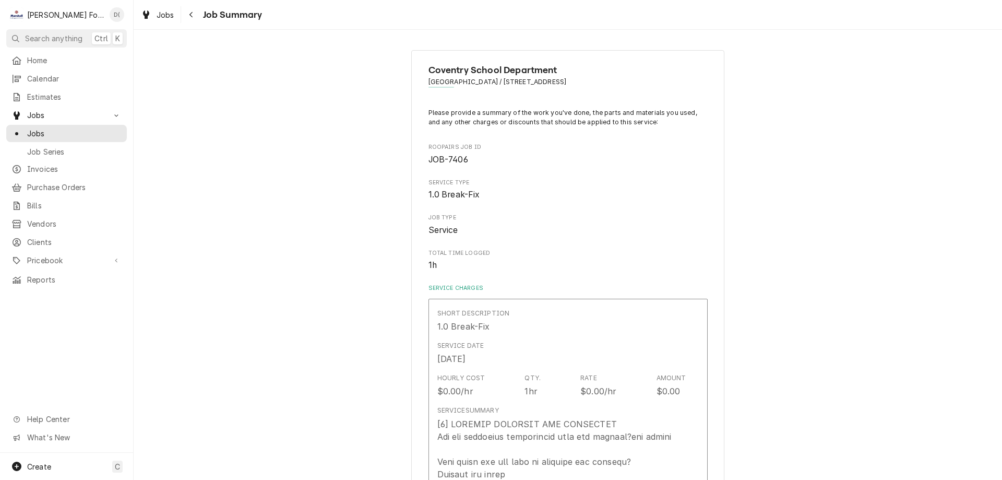
type textarea "x"
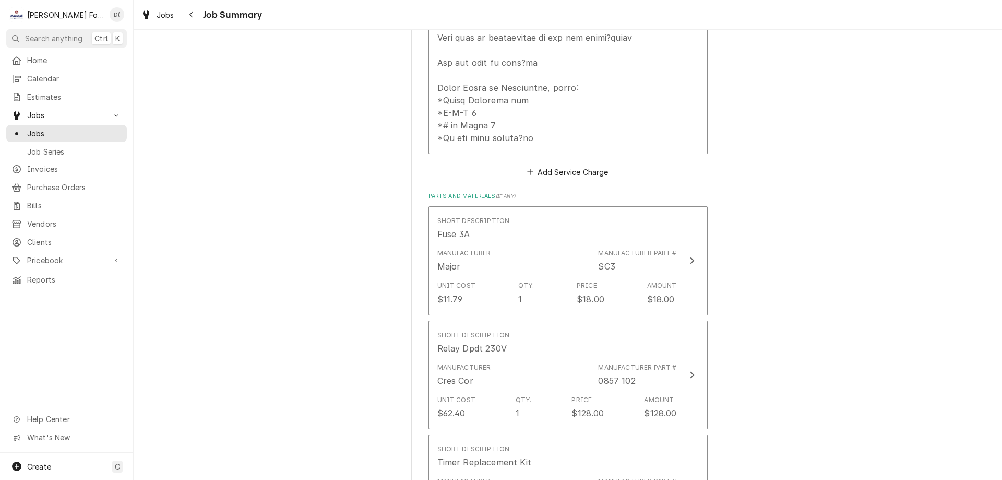
scroll to position [626, 0]
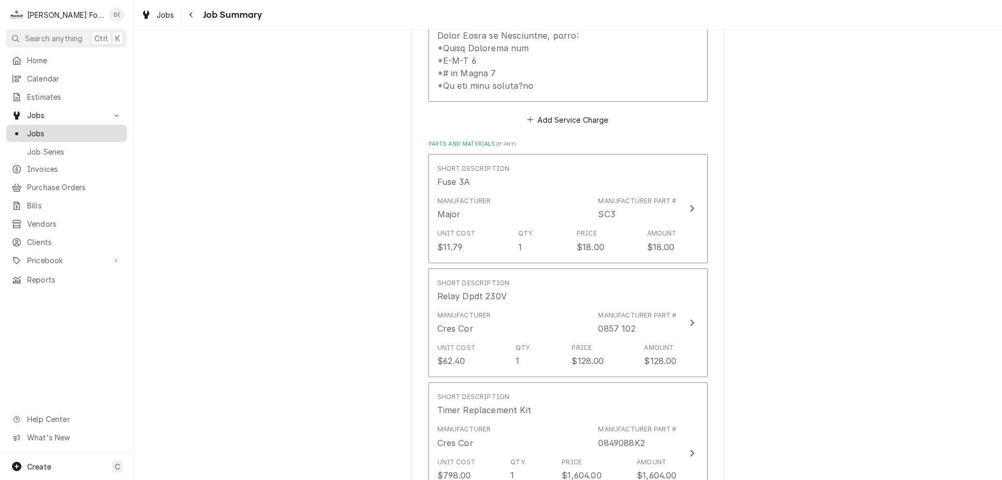
click at [82, 128] on span "Jobs" at bounding box center [74, 133] width 94 height 11
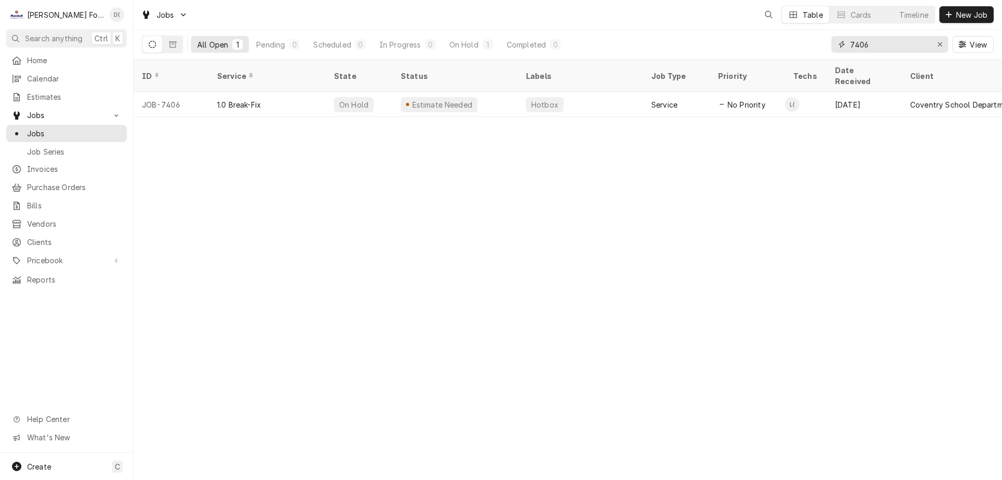
click at [880, 45] on input "7406" at bounding box center [889, 44] width 78 height 17
type input "7"
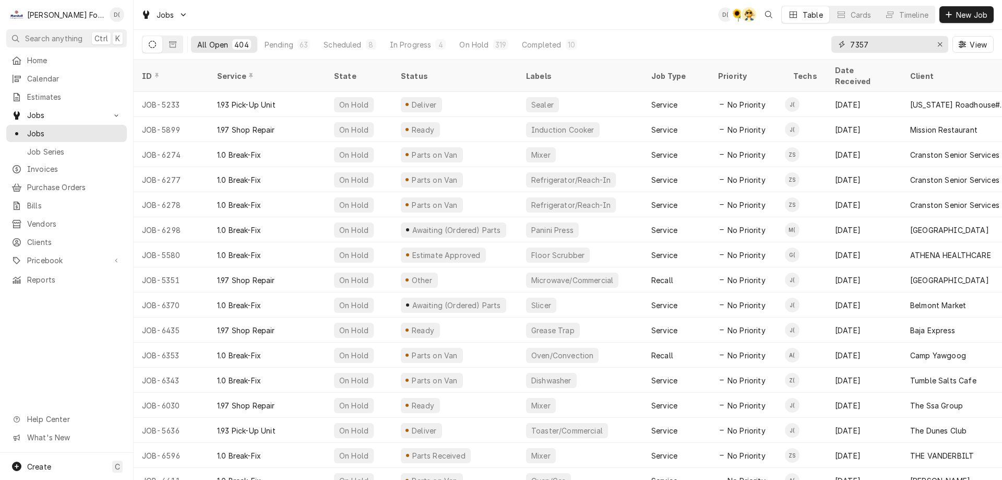
type input "7357"
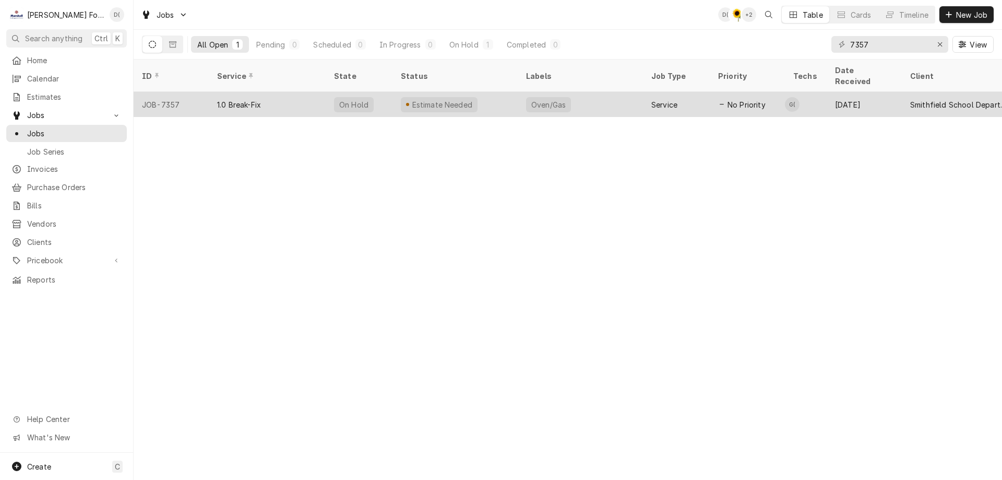
click at [469, 97] on div "Estimate Needed" at bounding box center [439, 104] width 77 height 15
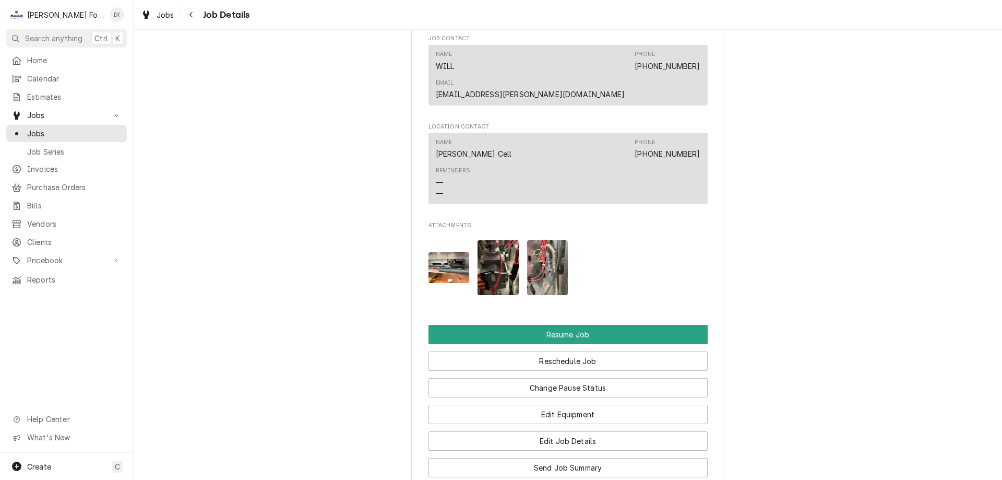
scroll to position [1200, 0]
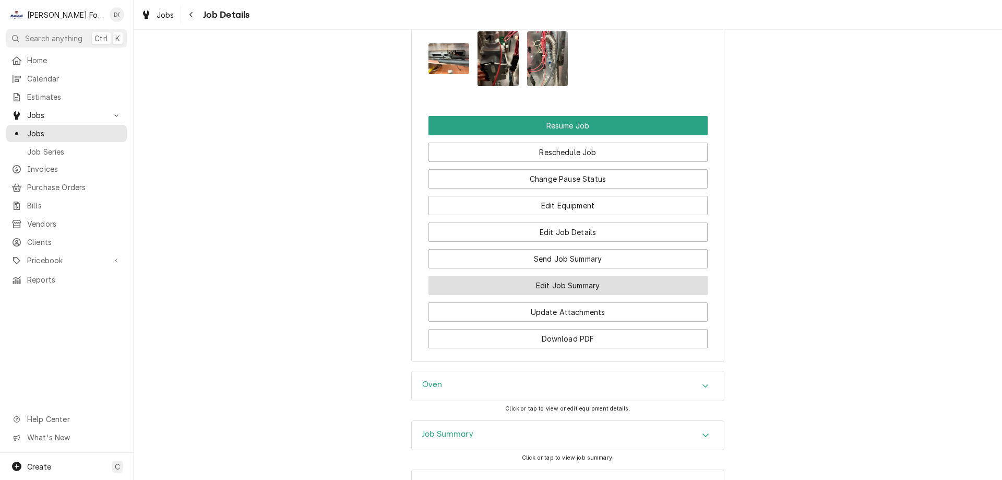
click at [521, 276] on button "Edit Job Summary" at bounding box center [568, 285] width 279 height 19
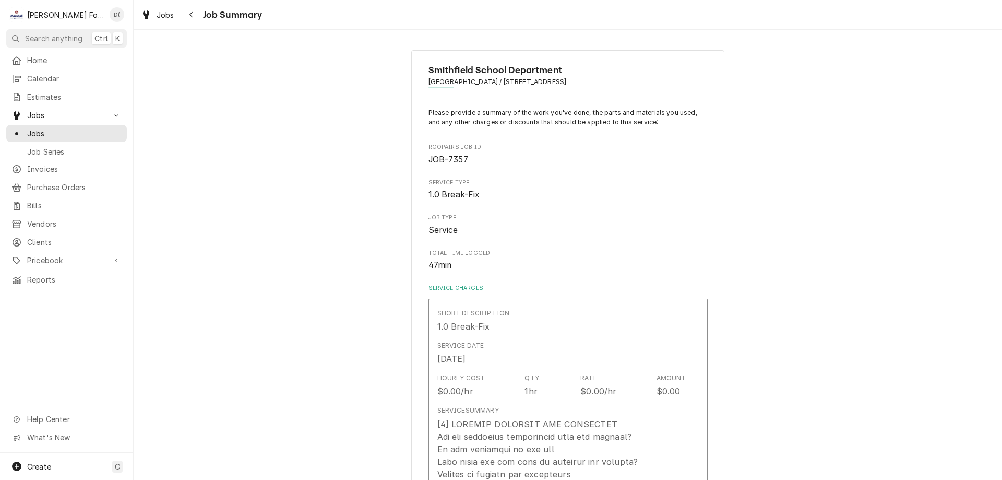
type textarea "x"
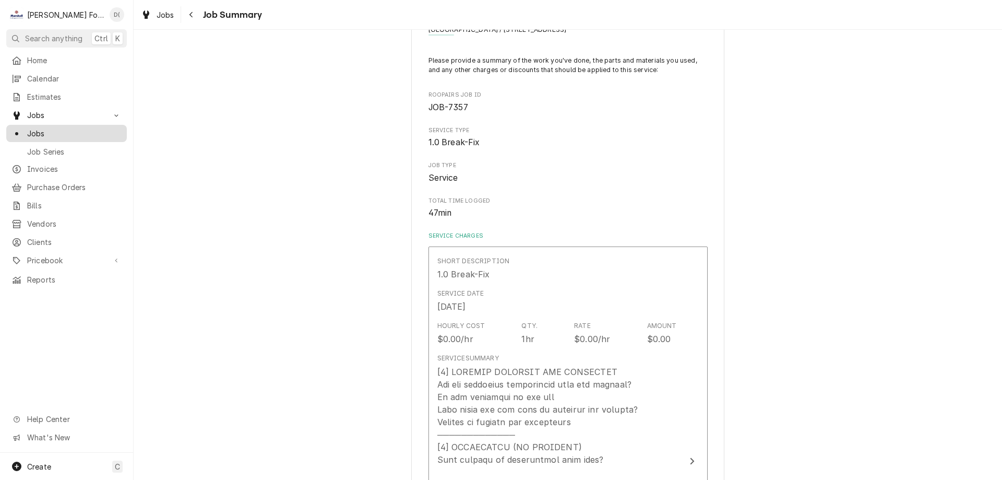
click at [73, 128] on span "Jobs" at bounding box center [74, 133] width 94 height 11
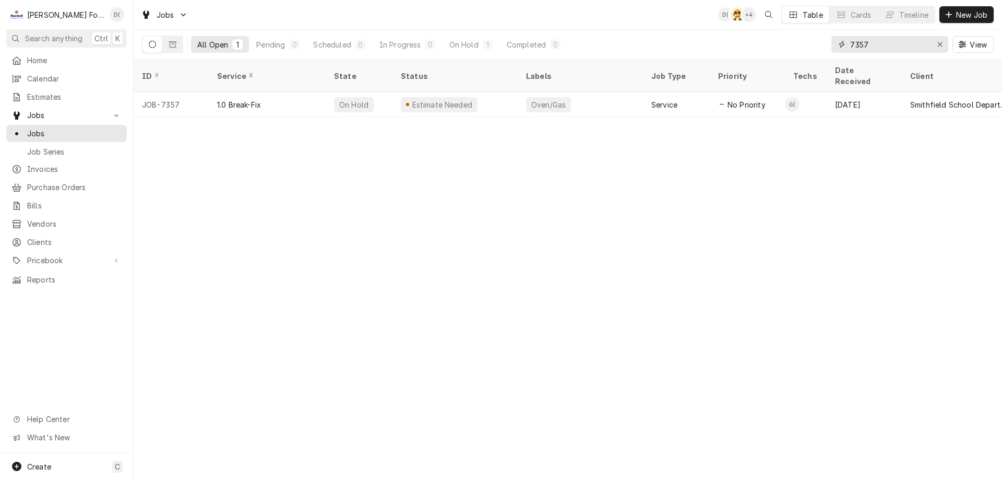
click at [871, 47] on input "7357" at bounding box center [889, 44] width 78 height 17
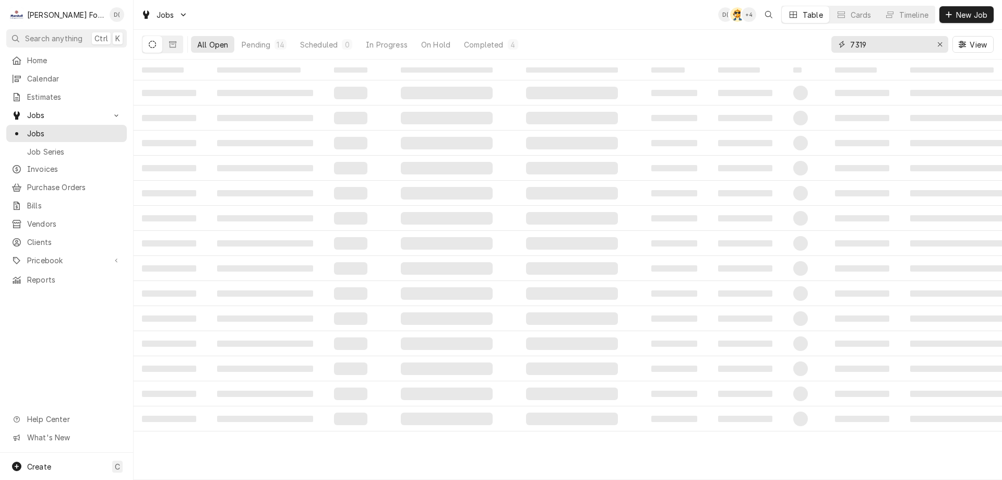
type input "7319"
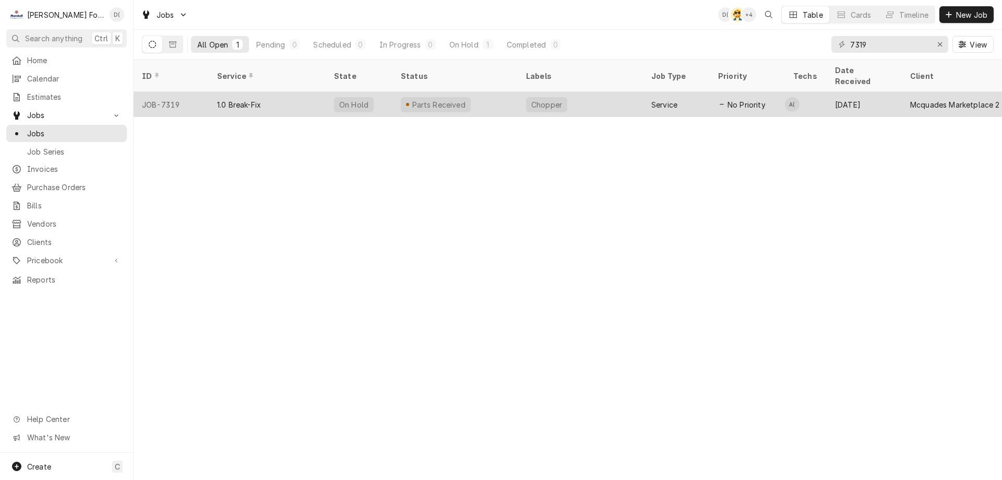
click at [485, 92] on div "Parts Received" at bounding box center [454, 104] width 125 height 25
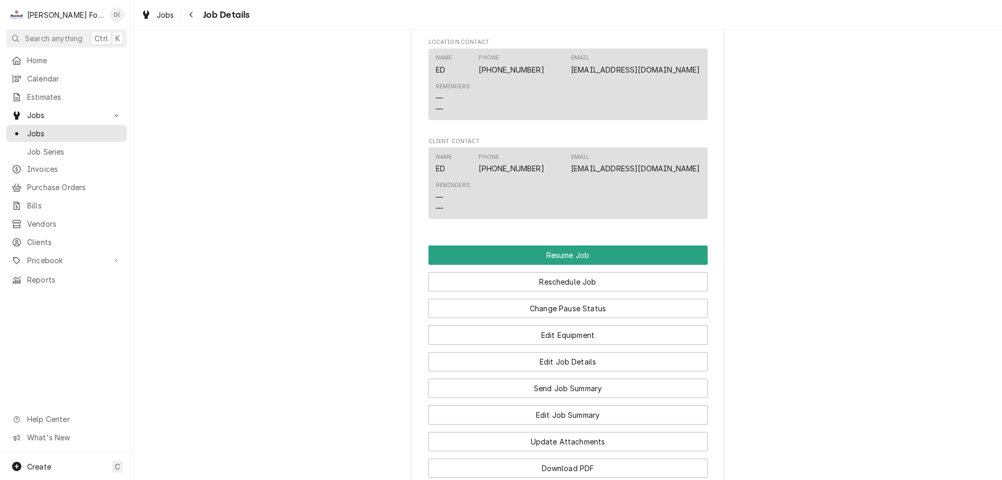
scroll to position [1096, 0]
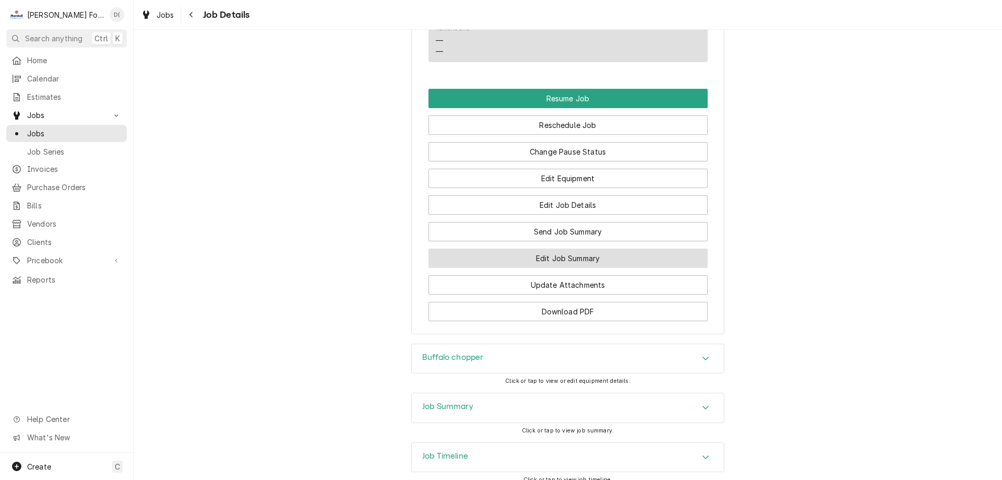
click at [526, 266] on button "Edit Job Summary" at bounding box center [568, 257] width 279 height 19
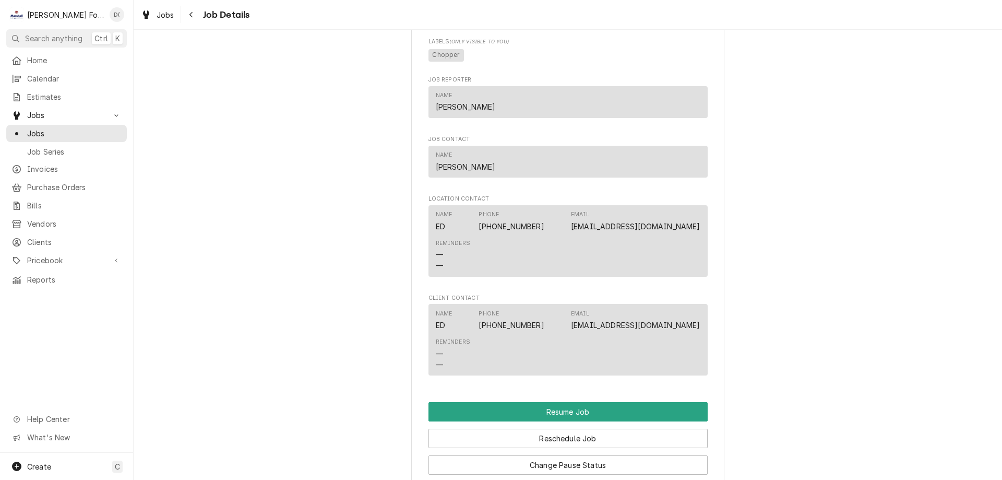
scroll to position [992, 0]
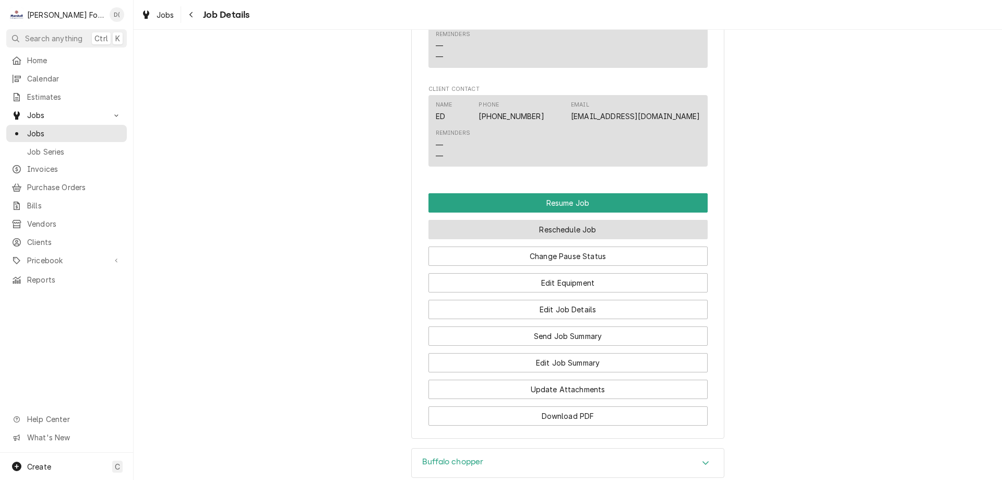
click at [557, 239] on button "Reschedule Job" at bounding box center [568, 229] width 279 height 19
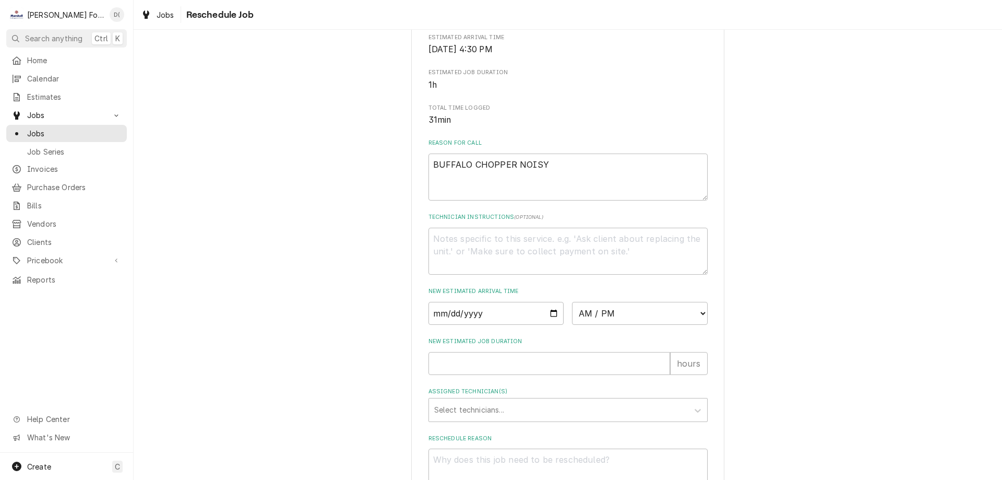
scroll to position [301, 0]
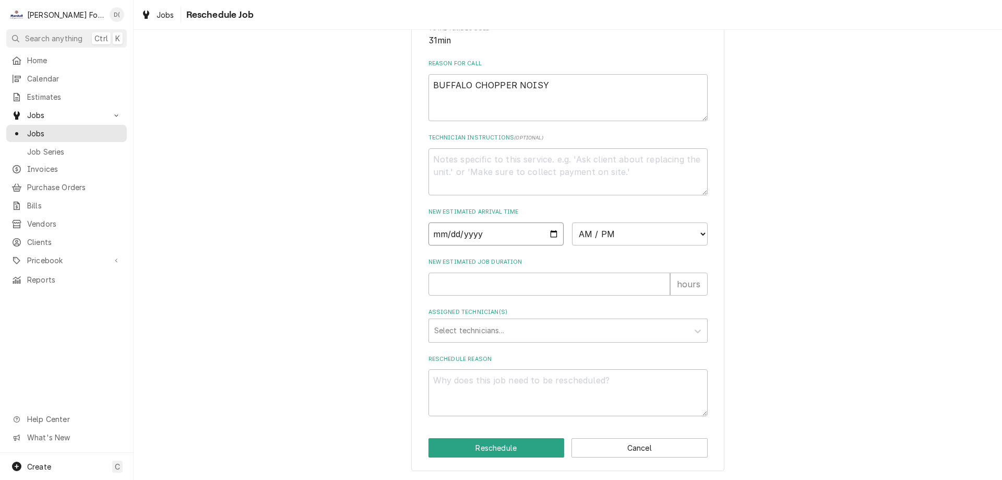
click at [551, 235] on input "Date" at bounding box center [497, 233] width 136 height 23
type input "2025-09-23"
type textarea "x"
click at [655, 240] on select "AM / PM 6:00 AM 6:15 AM 6:30 AM 6:45 AM 7:00 AM 7:15 AM 7:30 AM 7:45 AM 8:00 AM…" at bounding box center [640, 233] width 136 height 23
select select "13:45:00"
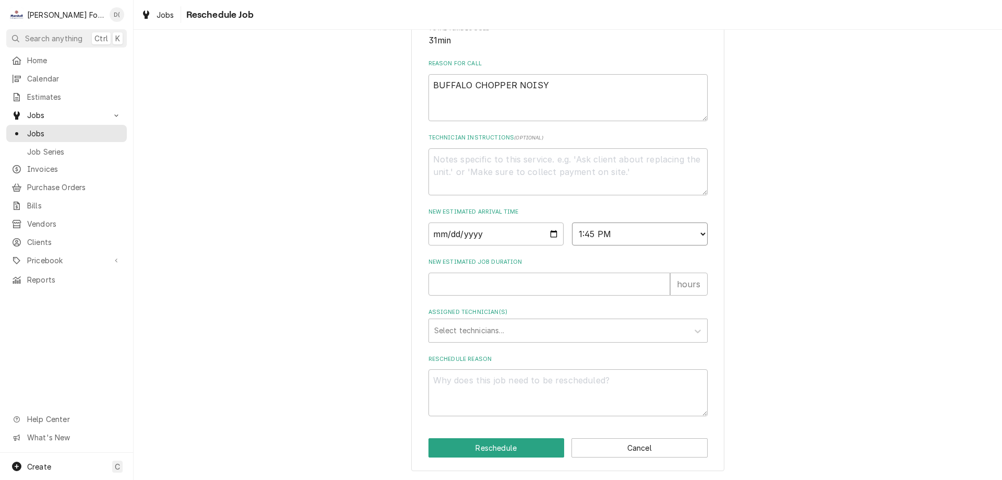
click at [572, 222] on select "AM / PM 6:00 AM 6:15 AM 6:30 AM 6:45 AM 7:00 AM 7:15 AM 7:30 AM 7:45 AM 8:00 AM…" at bounding box center [640, 233] width 136 height 23
click at [457, 278] on input "New Estimated Job Duration" at bounding box center [550, 283] width 242 height 23
type textarea "x"
type input "1"
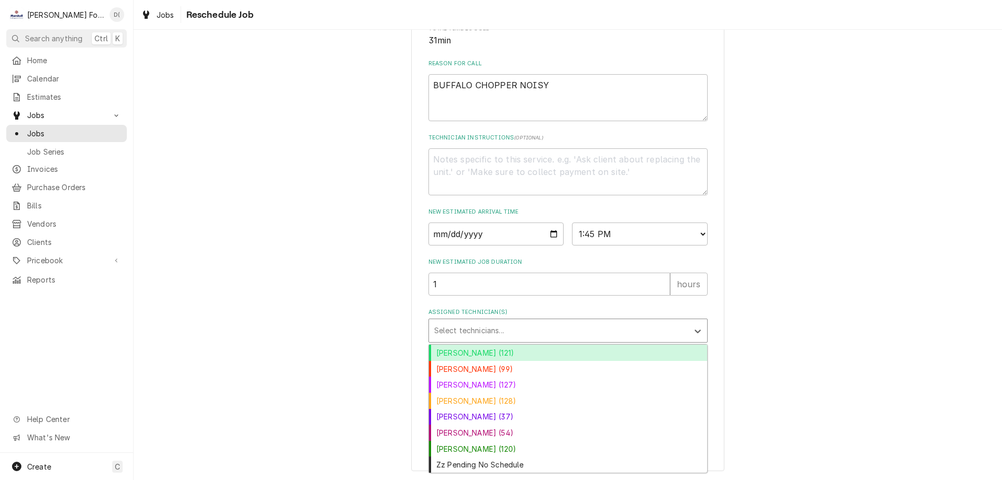
click at [473, 325] on div "Assigned Technician(s)" at bounding box center [558, 330] width 249 height 19
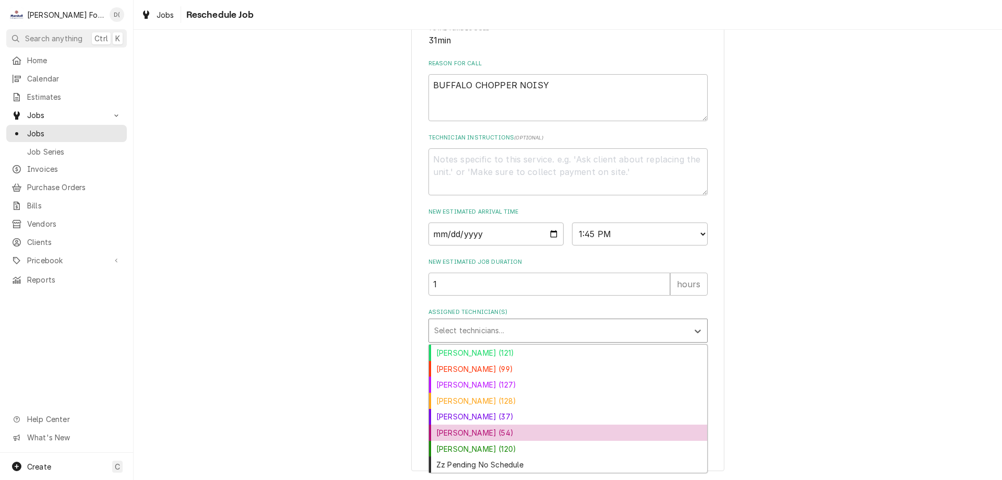
click at [464, 429] on div "Luis (54)" at bounding box center [568, 432] width 278 height 16
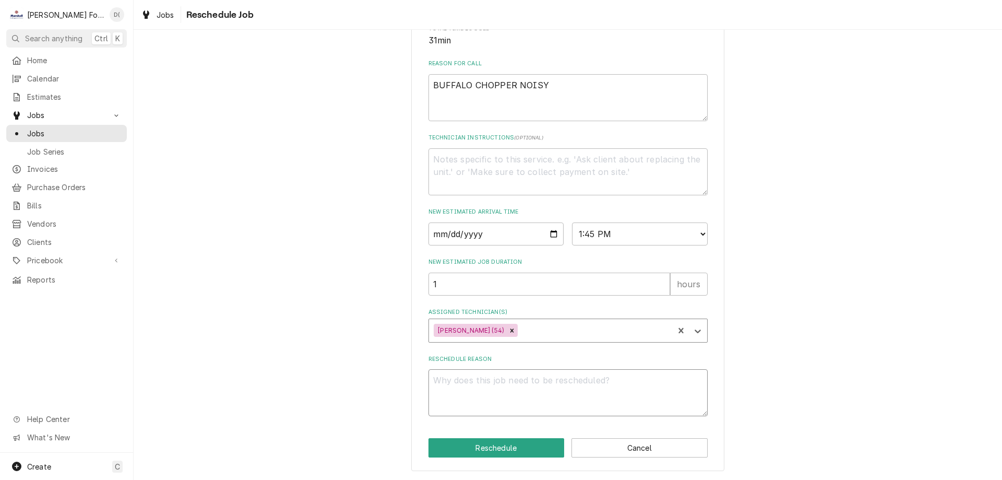
click at [473, 400] on textarea "Reschedule Reason" at bounding box center [568, 392] width 279 height 47
type textarea "x"
type textarea "p"
type textarea "x"
type textarea "pa"
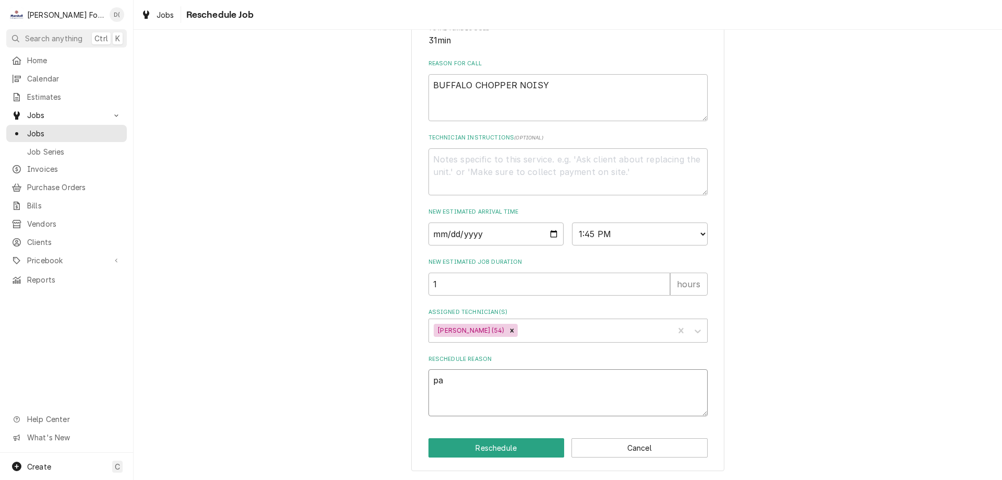
type textarea "x"
type textarea "par"
type textarea "x"
type textarea "part"
type textarea "x"
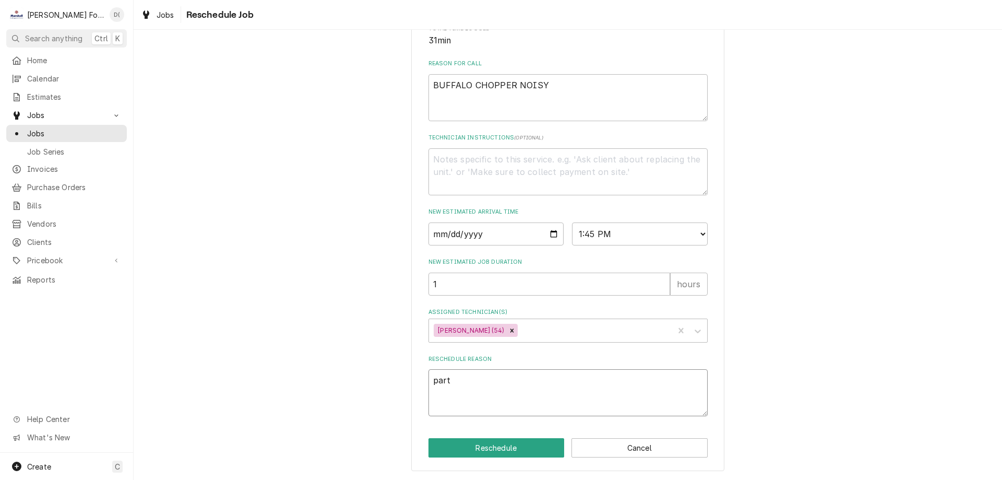
type textarea "parts"
type textarea "x"
type textarea "parts"
type textarea "x"
type textarea "parts i"
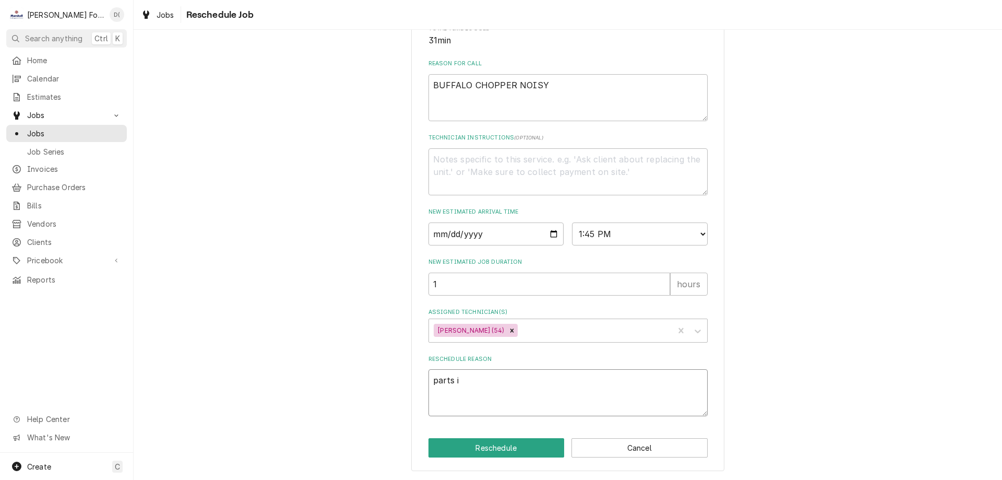
type textarea "x"
type textarea "parts in"
click at [516, 453] on button "Reschedule" at bounding box center [497, 447] width 136 height 19
type textarea "x"
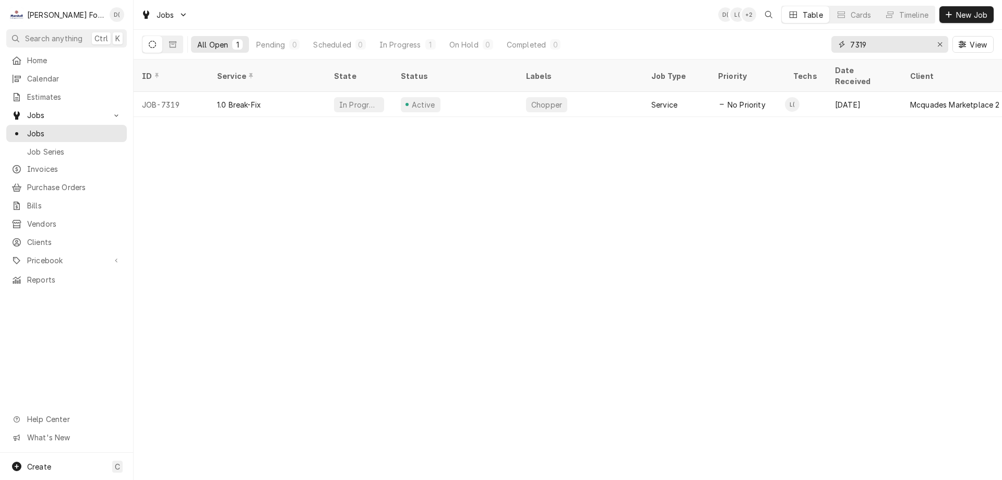
click at [888, 39] on input "7319" at bounding box center [889, 44] width 78 height 17
type input "7"
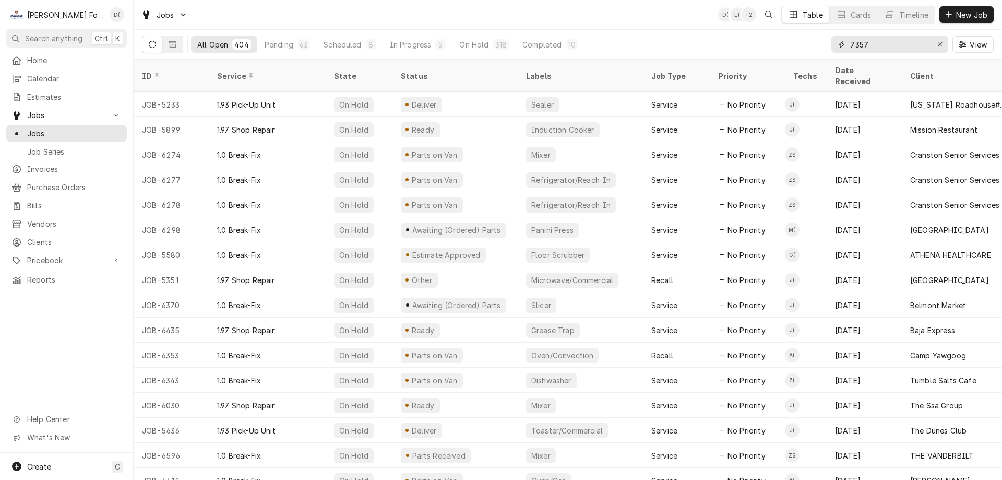
type input "7357"
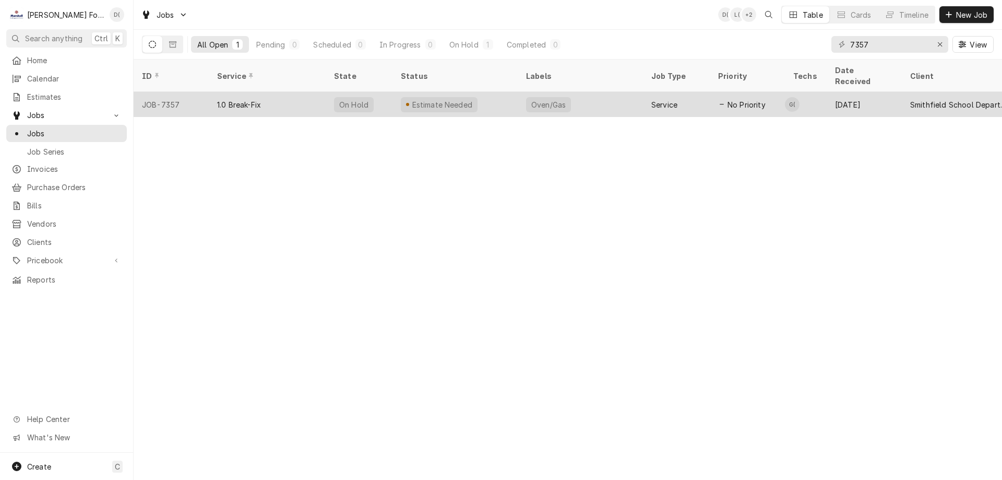
click at [518, 93] on div "Oven/Gas" at bounding box center [580, 104] width 125 height 25
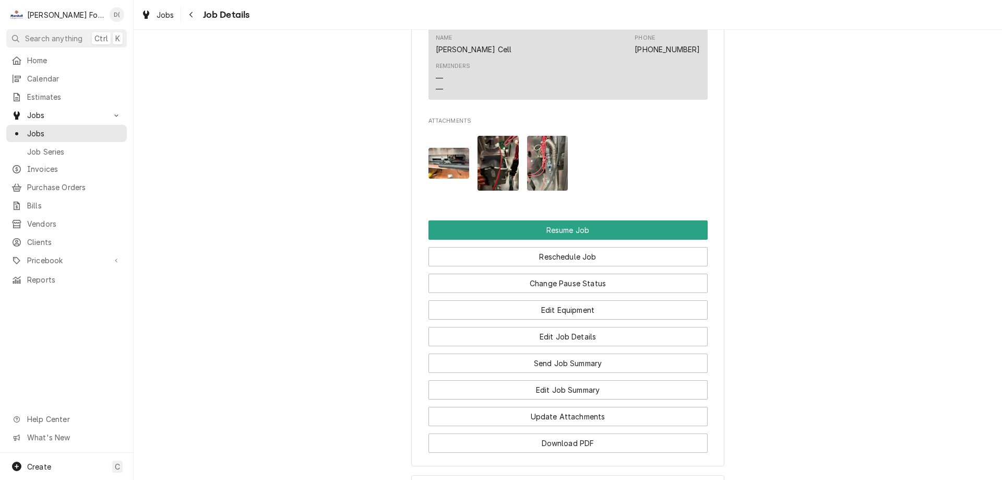
scroll to position [1200, 0]
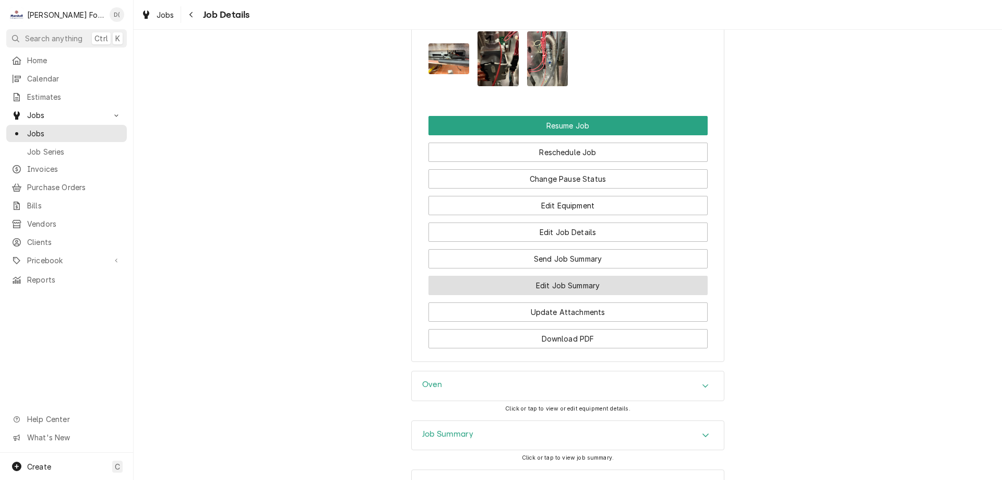
click at [558, 276] on button "Edit Job Summary" at bounding box center [568, 285] width 279 height 19
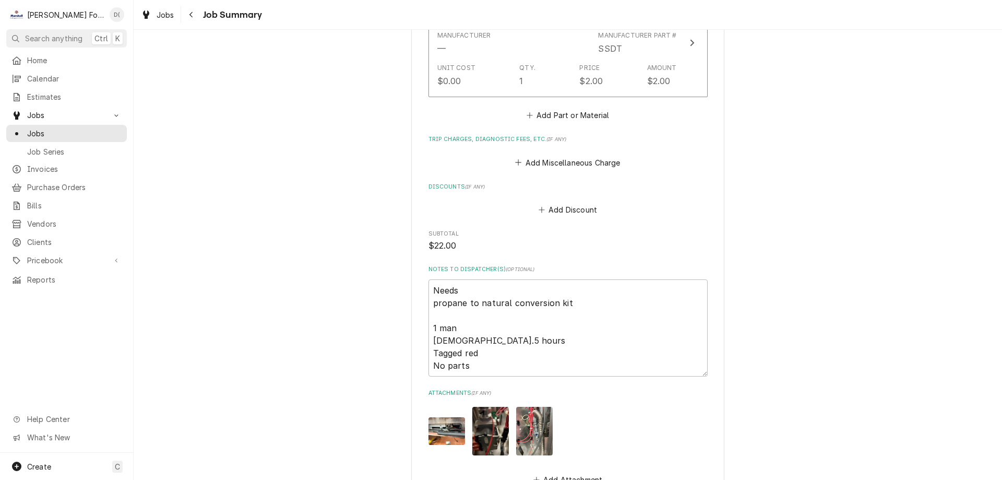
scroll to position [1063, 0]
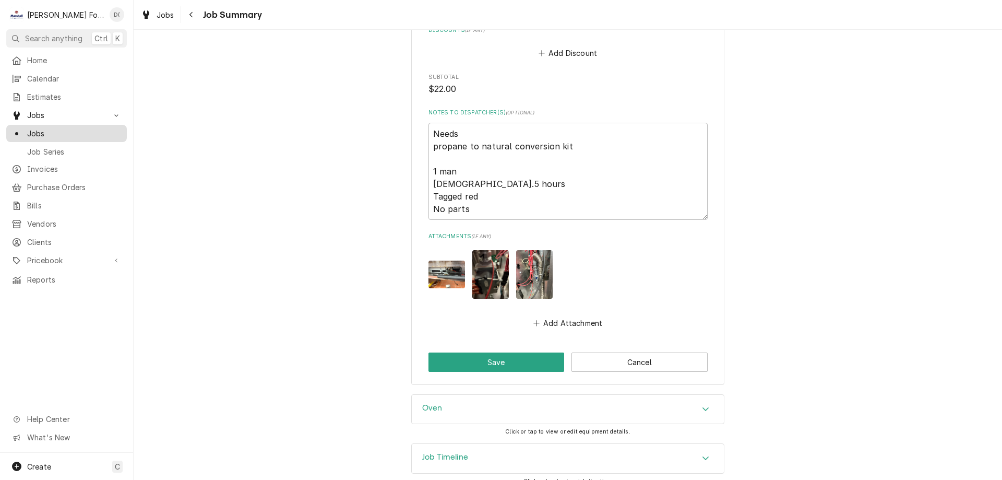
click at [68, 129] on span "Jobs" at bounding box center [74, 133] width 94 height 11
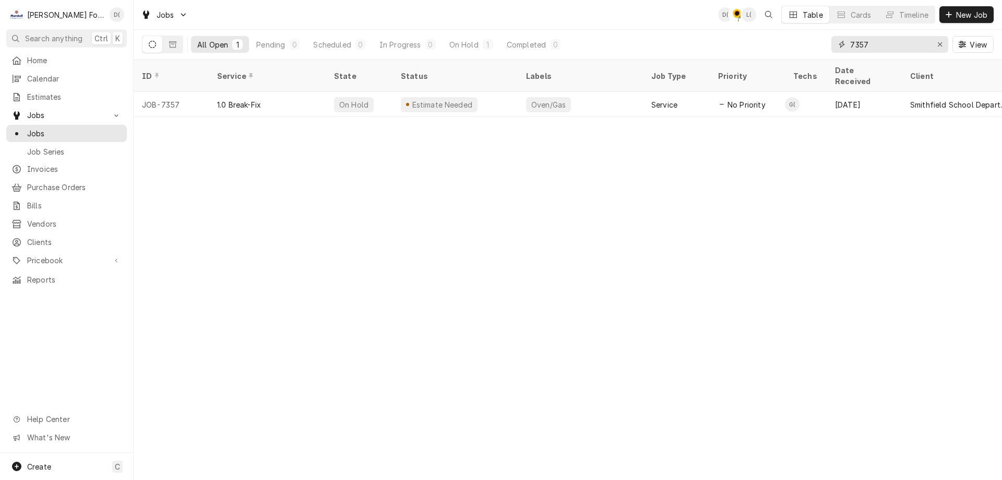
drag, startPoint x: 882, startPoint y: 47, endPoint x: 843, endPoint y: 51, distance: 38.8
click at [843, 51] on div "7357" at bounding box center [889, 44] width 117 height 17
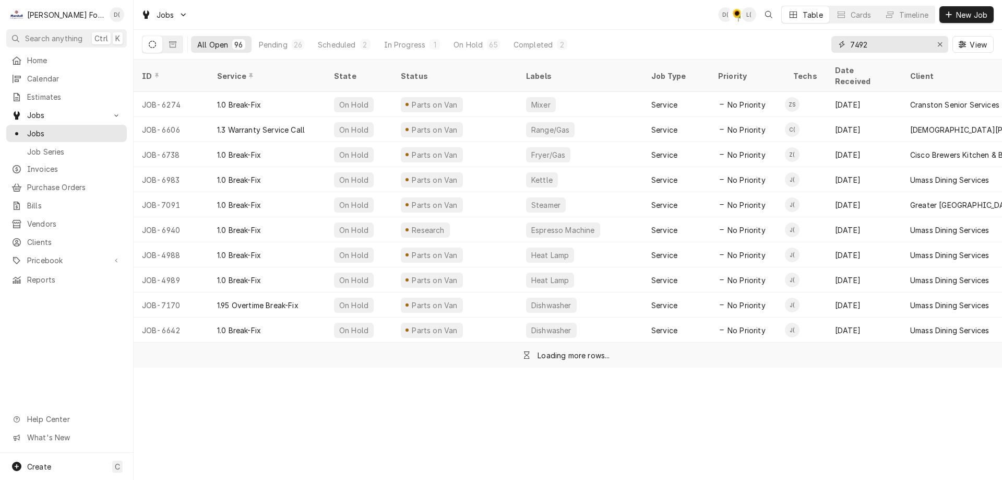
type input "7492"
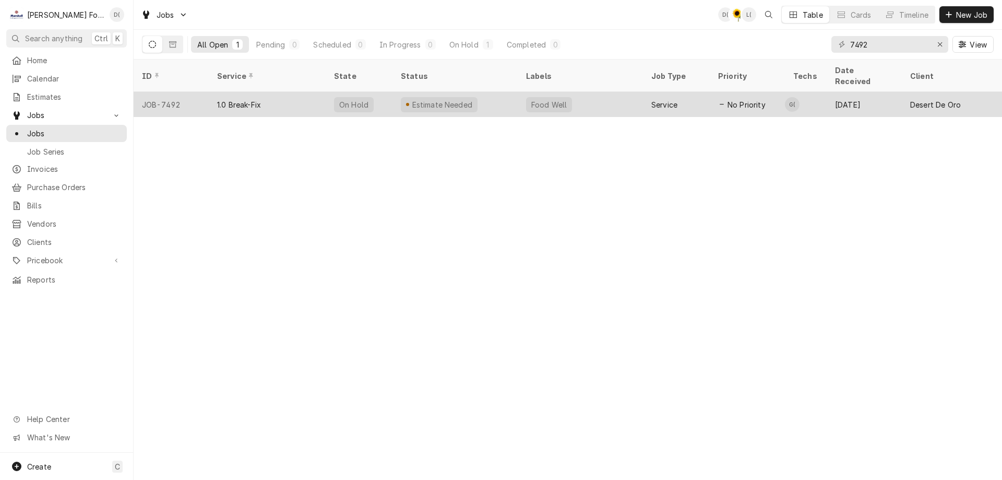
click at [312, 92] on div "1.0 Break-Fix" at bounding box center [267, 104] width 117 height 25
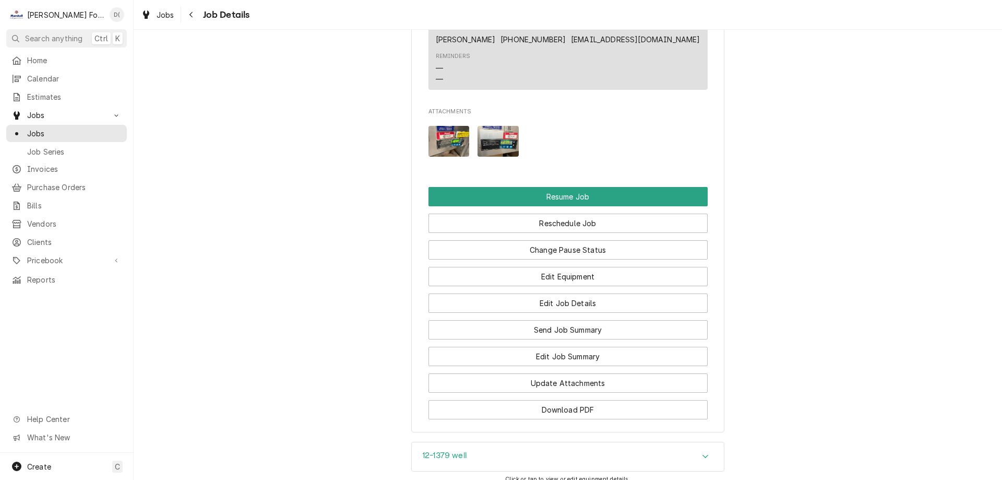
scroll to position [1305, 0]
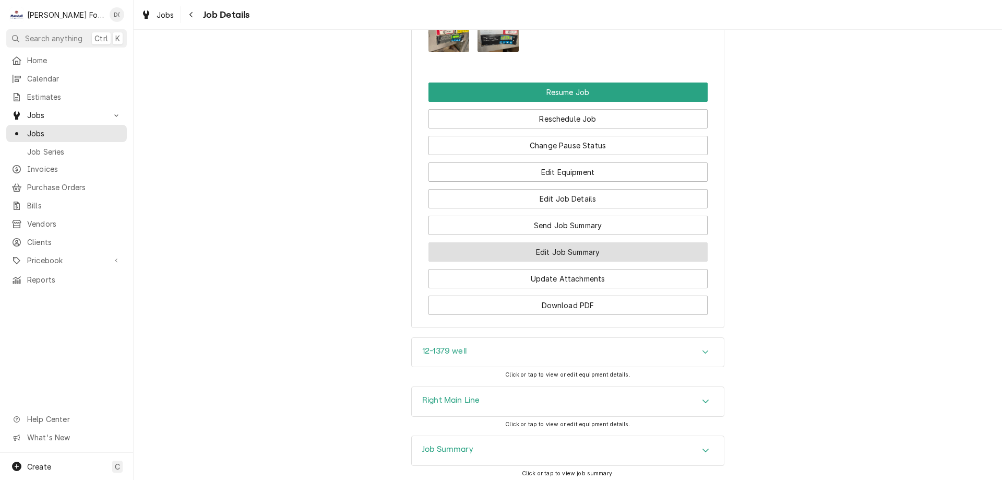
click at [546, 256] on button "Edit Job Summary" at bounding box center [568, 251] width 279 height 19
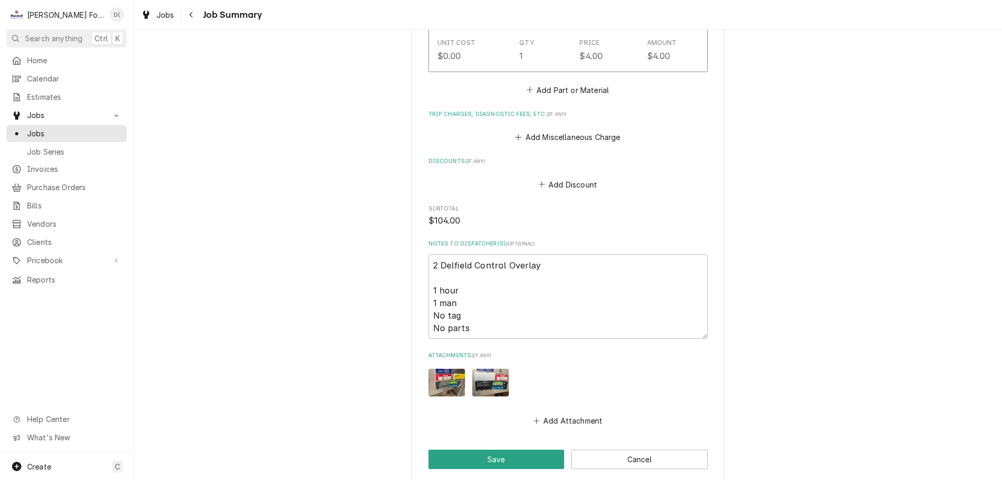
scroll to position [1044, 0]
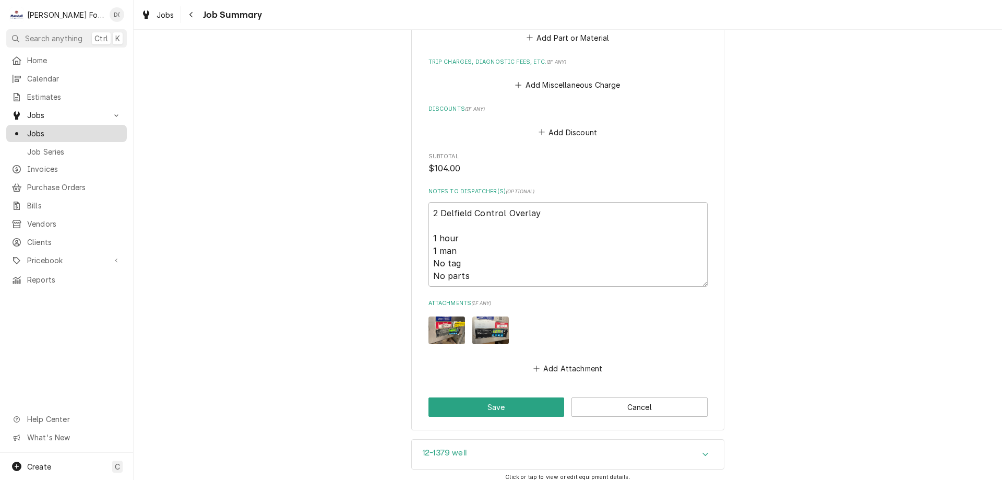
click at [49, 127] on div "Jobs" at bounding box center [66, 133] width 116 height 13
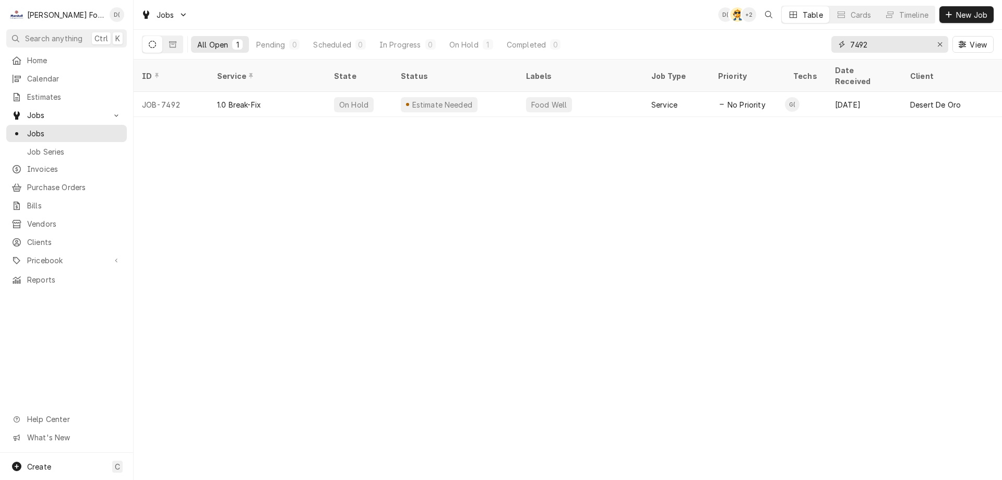
click at [875, 43] on input "7492" at bounding box center [889, 44] width 78 height 17
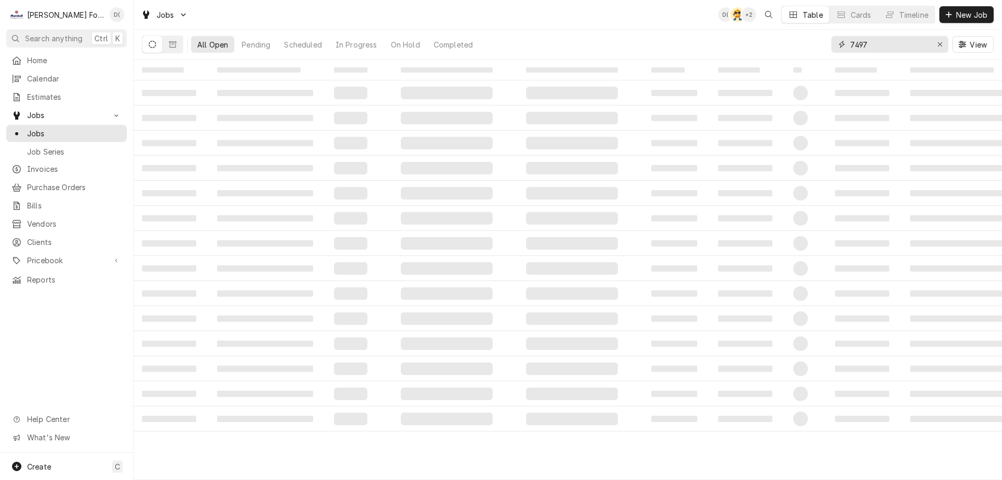
type input "7497"
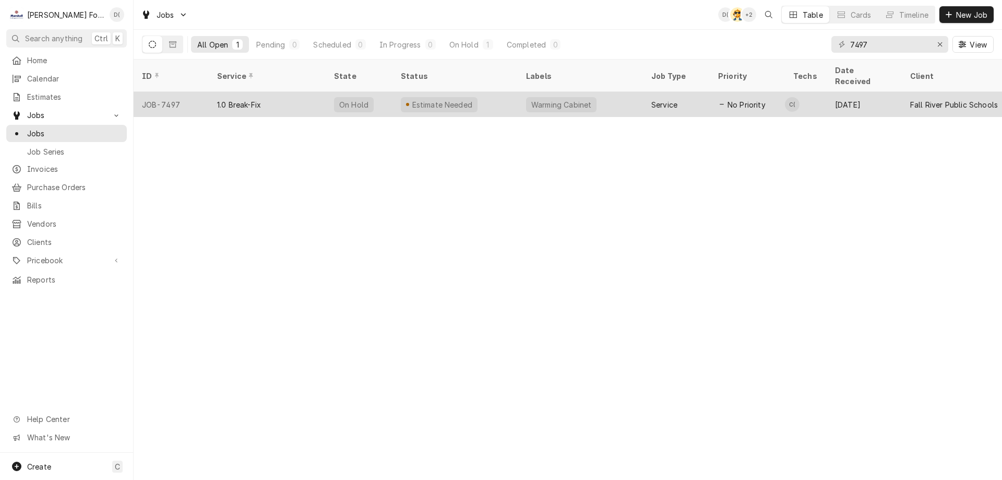
click at [296, 92] on div "1.0 Break-Fix" at bounding box center [267, 104] width 117 height 25
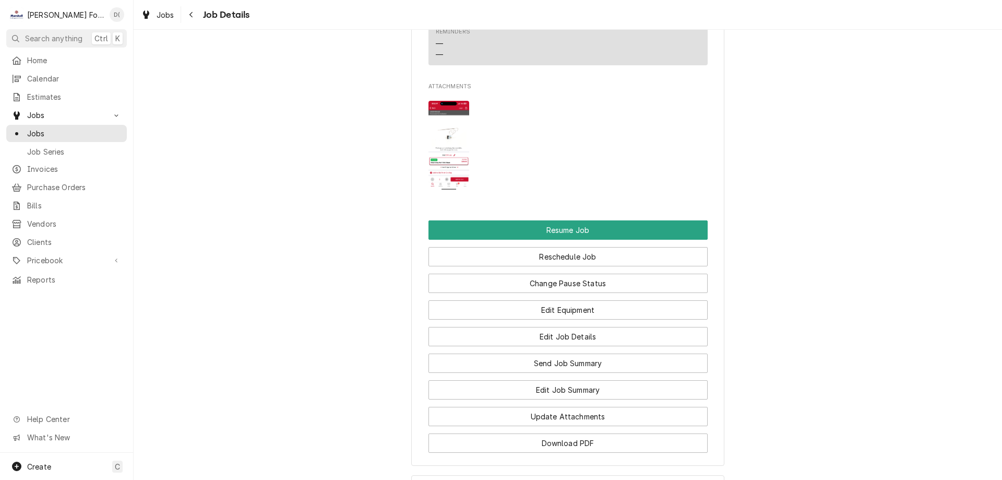
scroll to position [1405, 0]
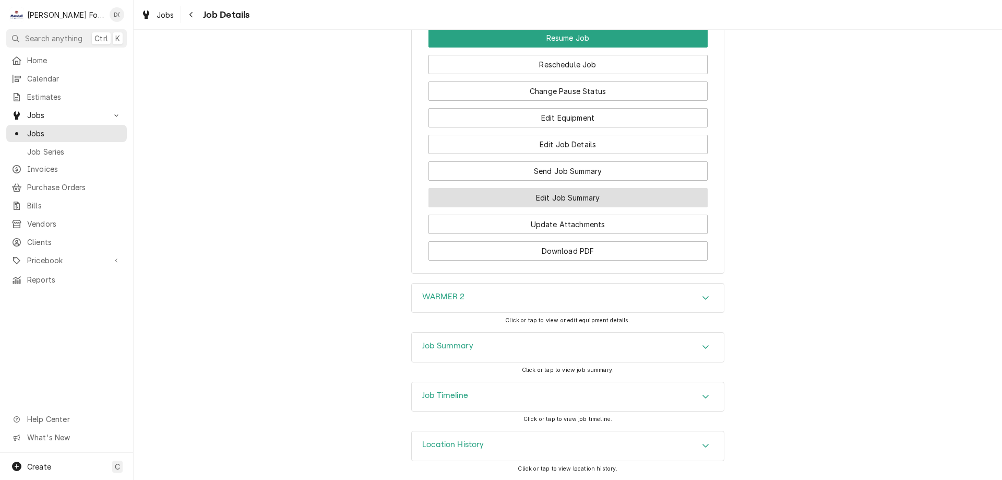
click at [552, 201] on button "Edit Job Summary" at bounding box center [568, 197] width 279 height 19
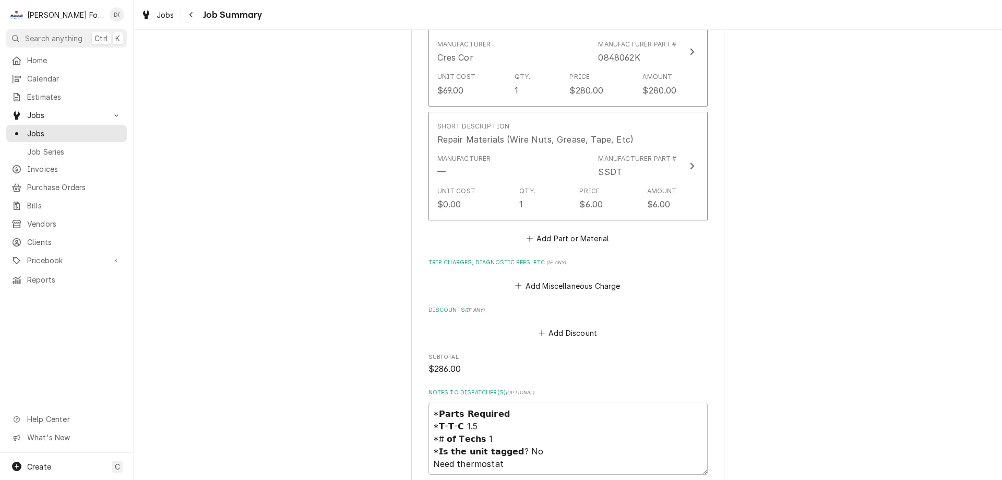
scroll to position [887, 0]
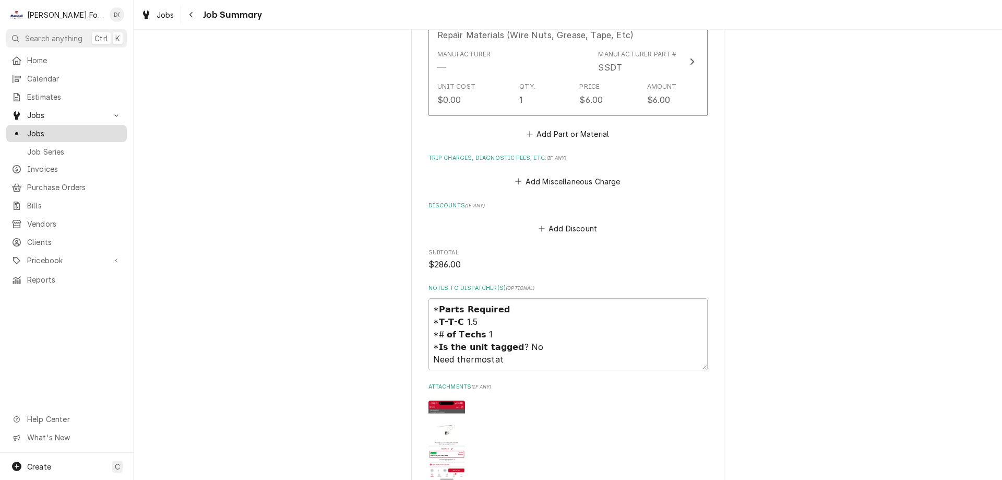
click at [72, 131] on span "Jobs" at bounding box center [74, 133] width 94 height 11
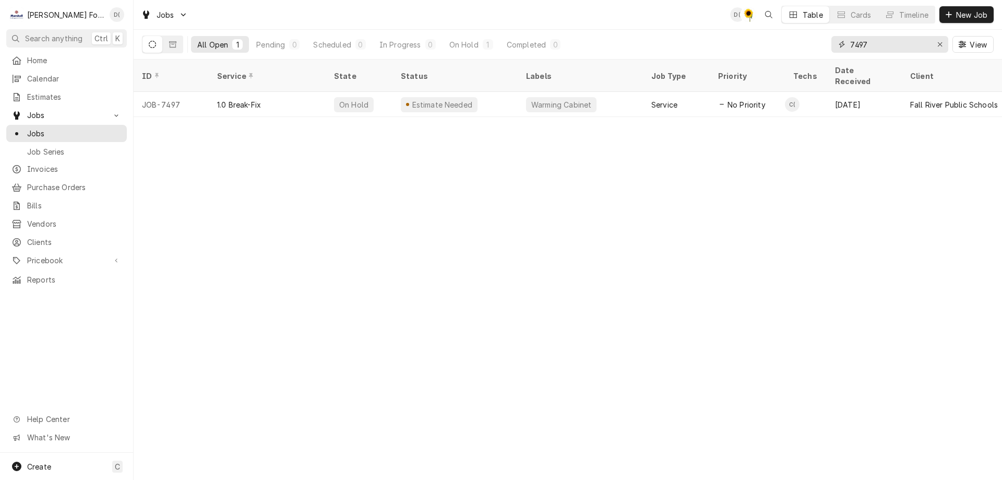
click at [886, 46] on input "7497" at bounding box center [889, 44] width 78 height 17
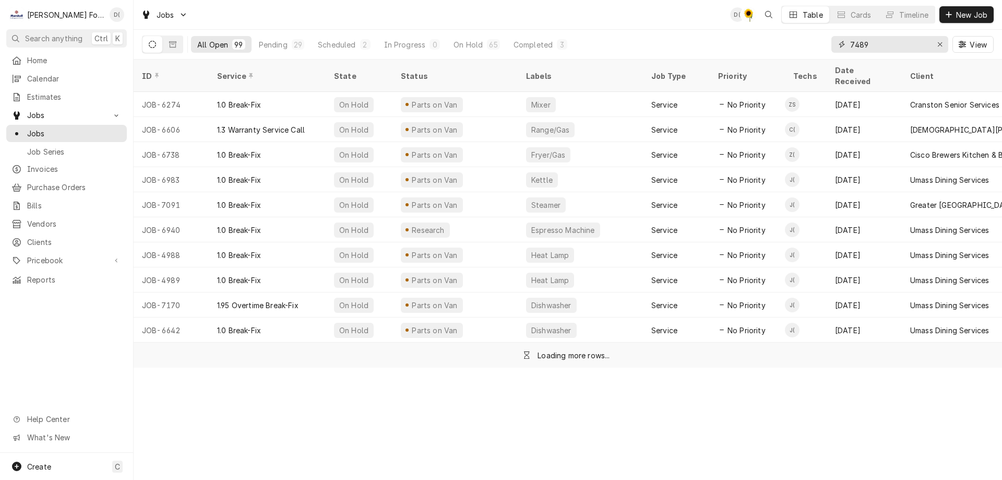
type input "7489"
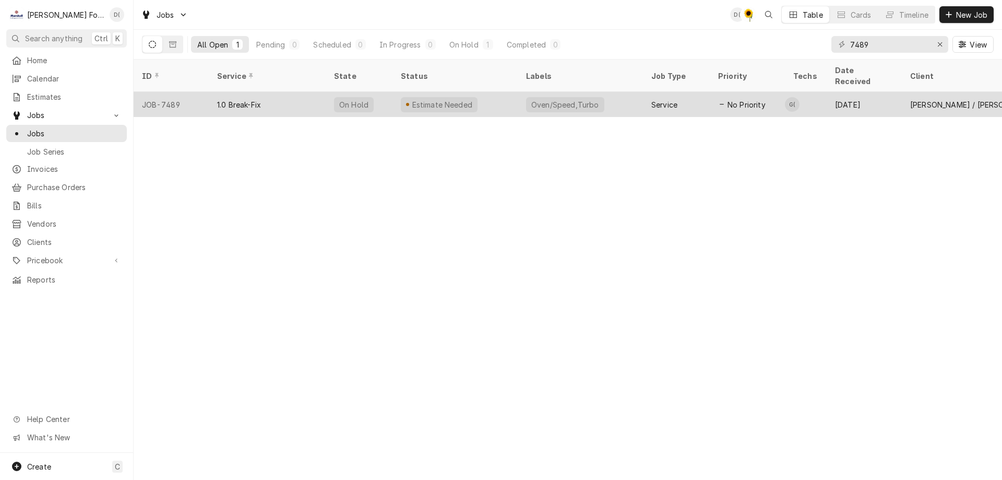
click at [496, 92] on div "Estimate Needed" at bounding box center [454, 104] width 125 height 25
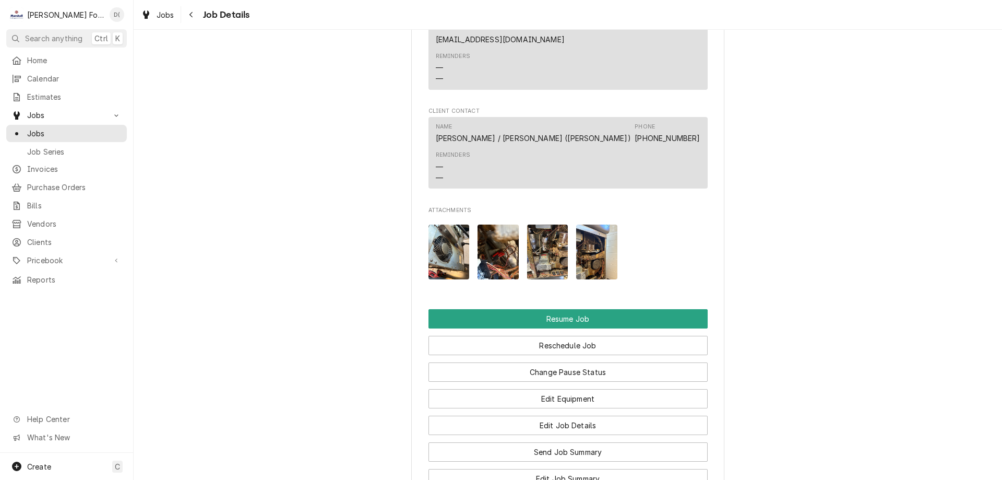
scroll to position [992, 0]
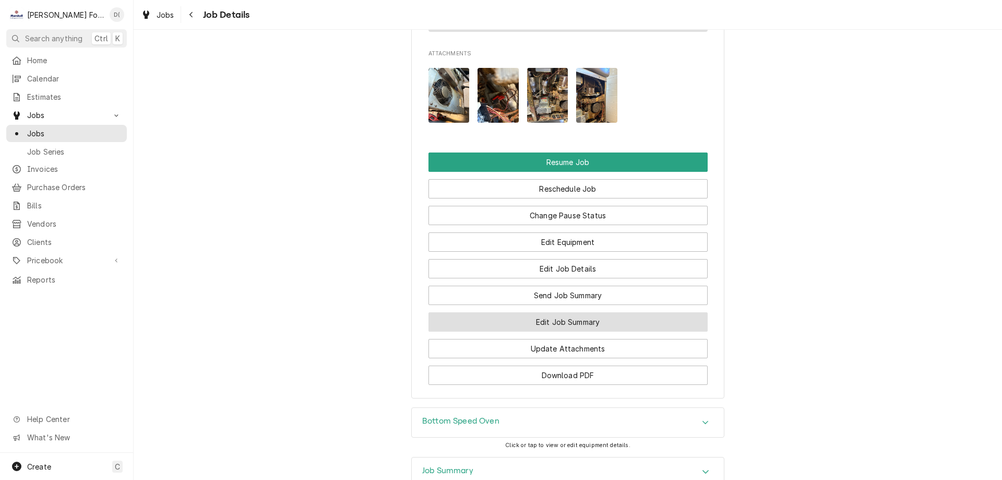
click at [541, 329] on button "Edit Job Summary" at bounding box center [568, 321] width 279 height 19
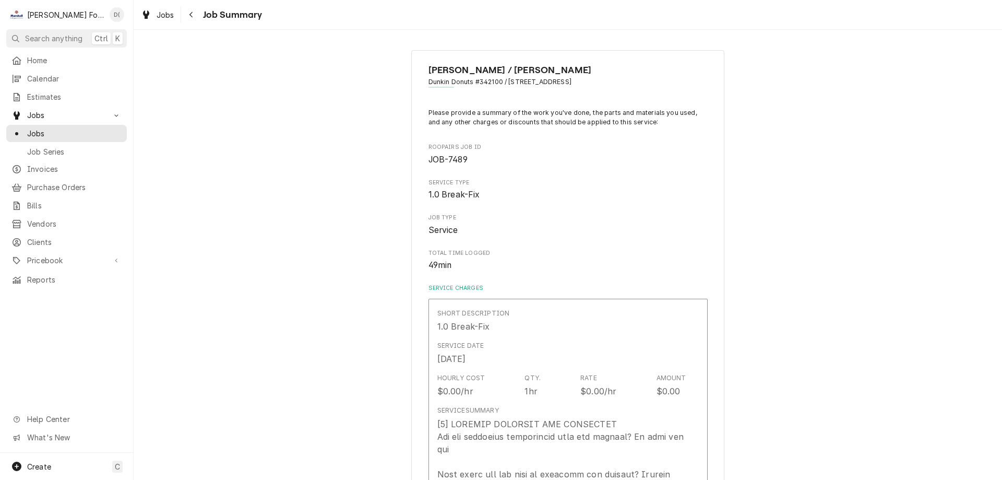
type textarea "x"
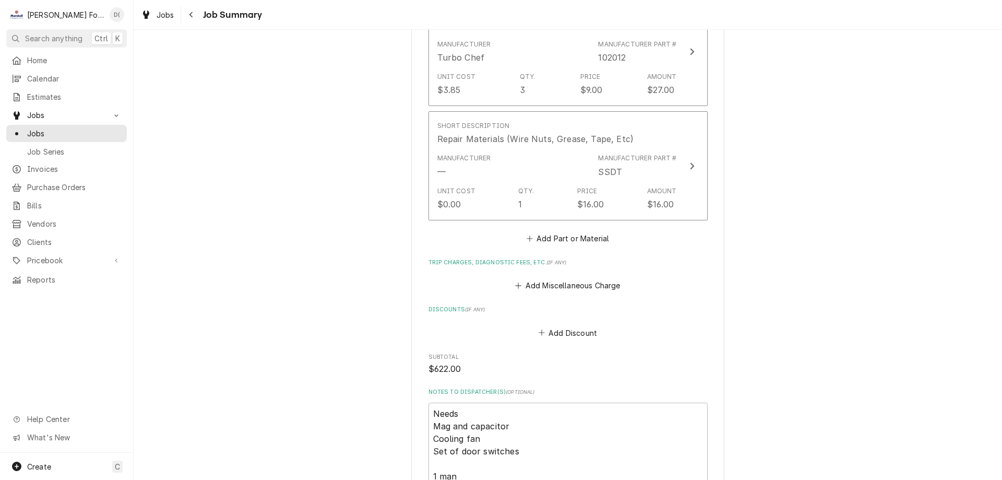
scroll to position [1461, 0]
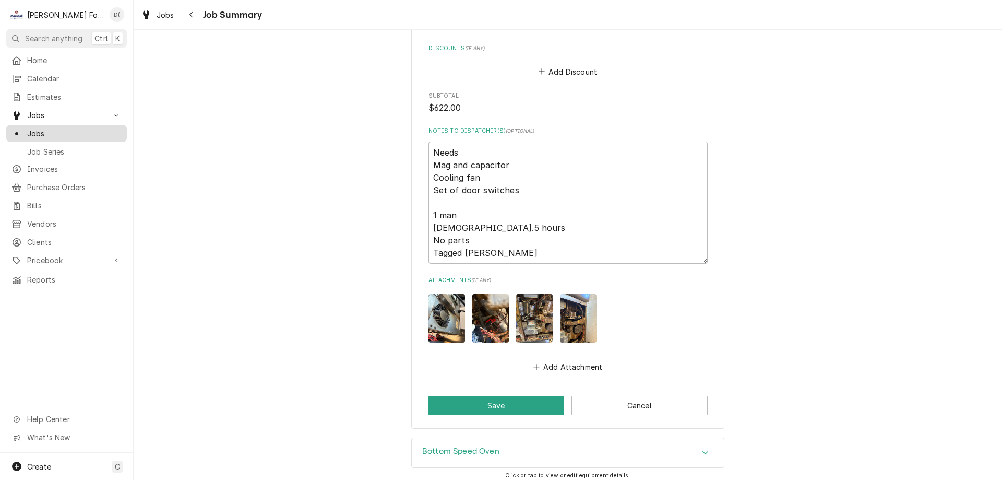
click at [62, 132] on span "Jobs" at bounding box center [74, 133] width 94 height 11
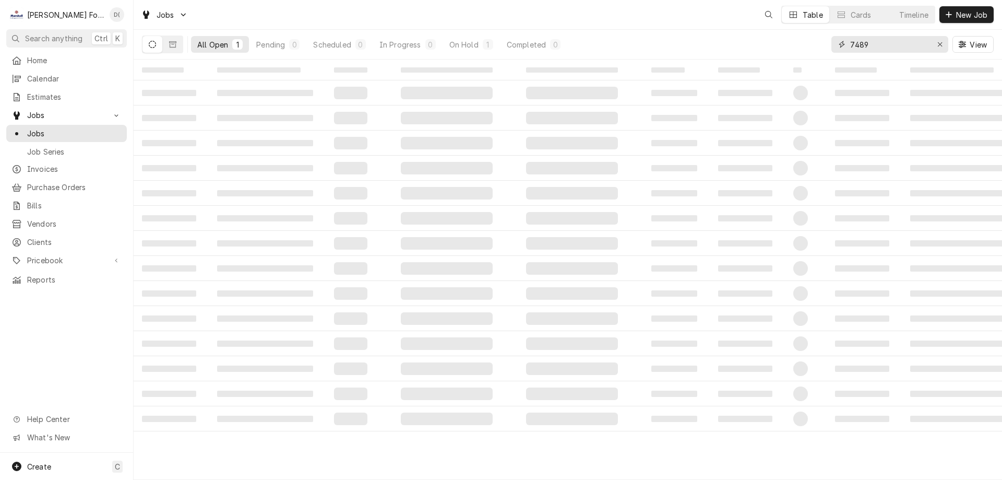
click at [880, 49] on input "7489" at bounding box center [889, 44] width 78 height 17
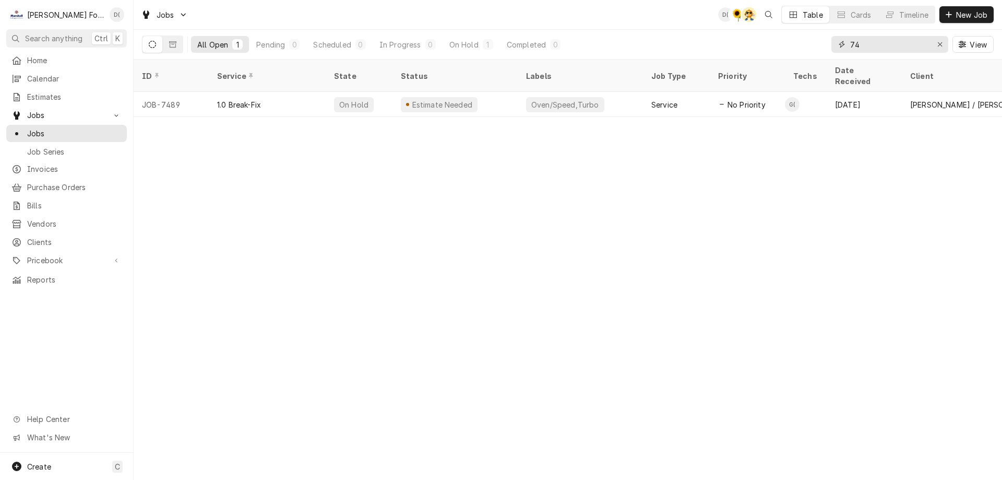
type input "7"
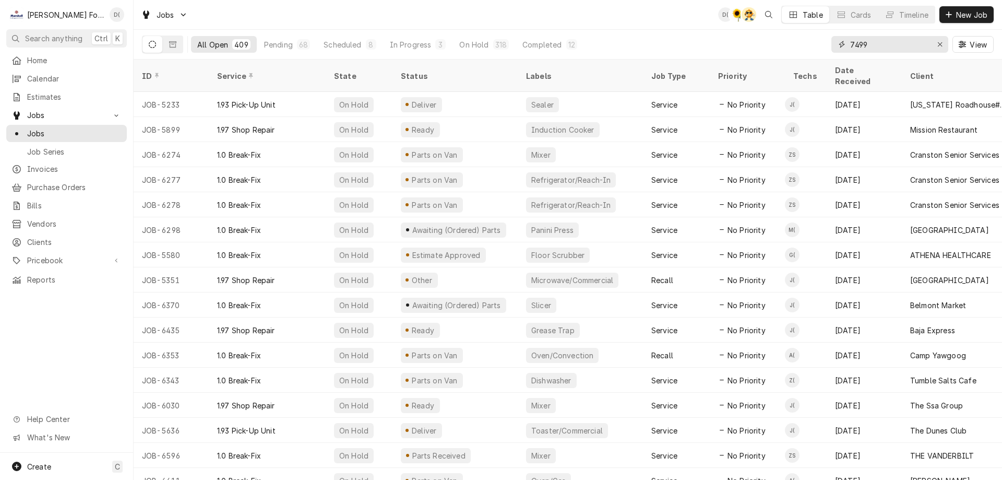
type input "7499"
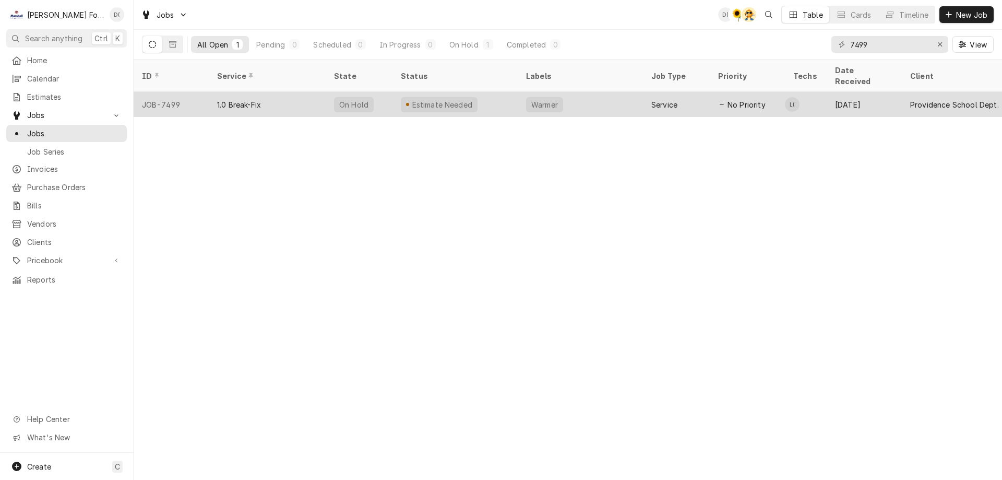
click at [317, 97] on div "1.0 Break-Fix" at bounding box center [267, 104] width 117 height 25
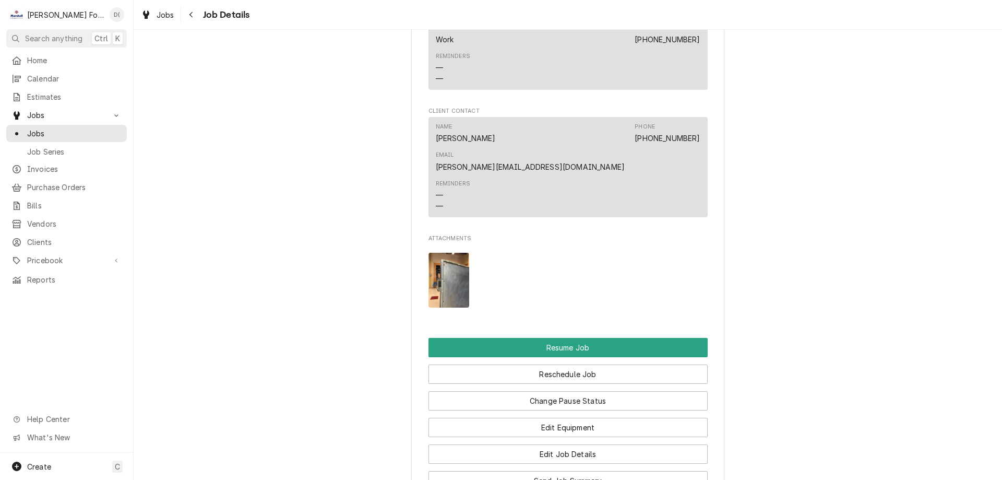
scroll to position [1044, 0]
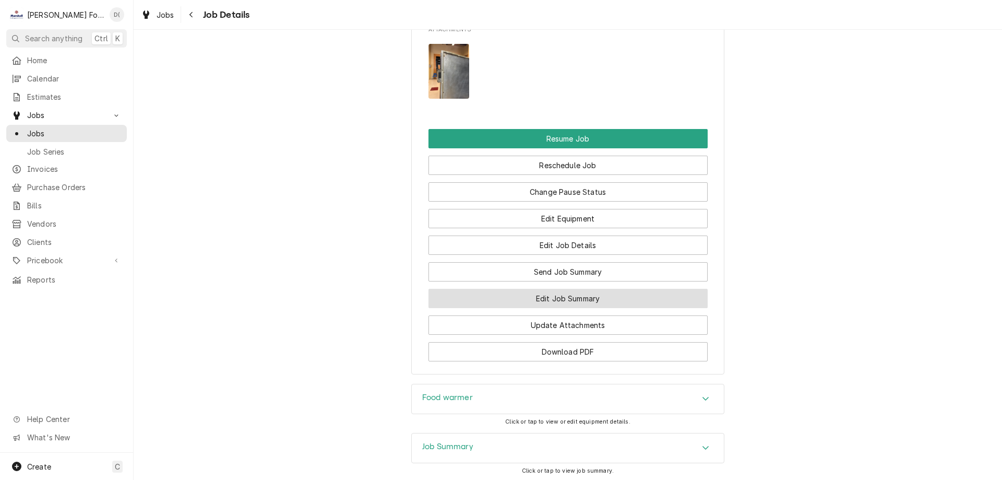
click at [522, 289] on button "Edit Job Summary" at bounding box center [568, 298] width 279 height 19
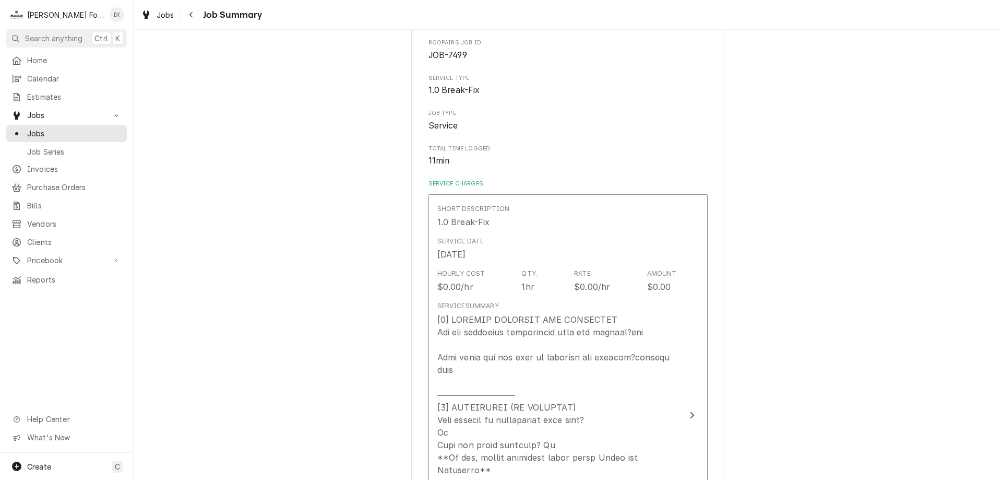
scroll to position [209, 0]
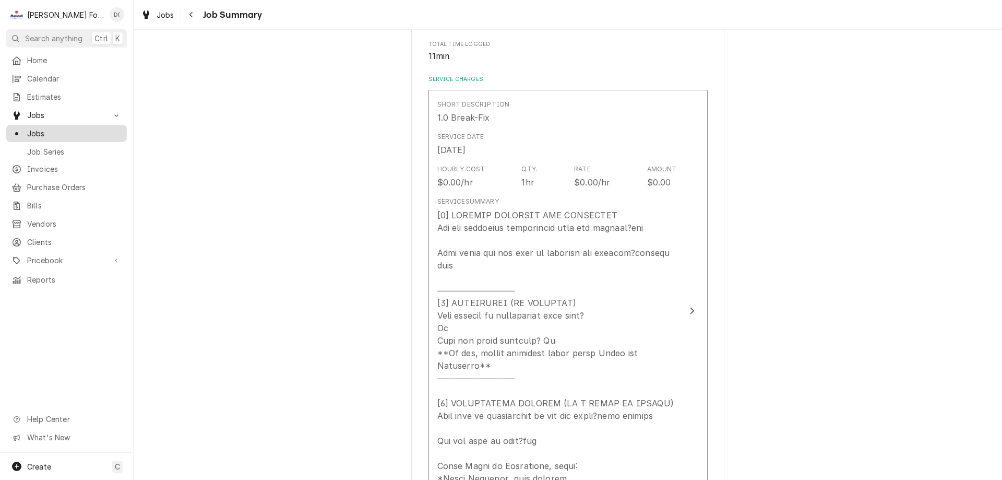
click at [90, 129] on span "Jobs" at bounding box center [74, 133] width 94 height 11
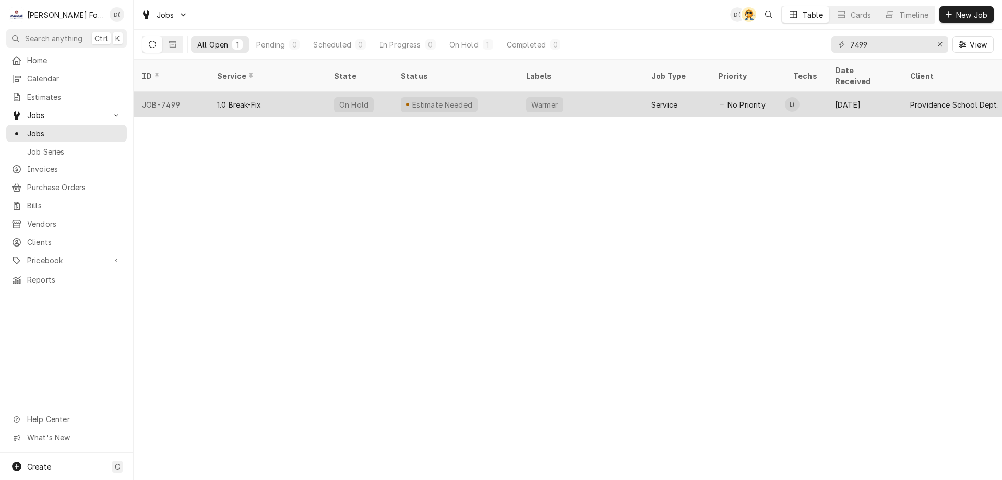
click at [584, 94] on div "Warmer" at bounding box center [580, 104] width 125 height 25
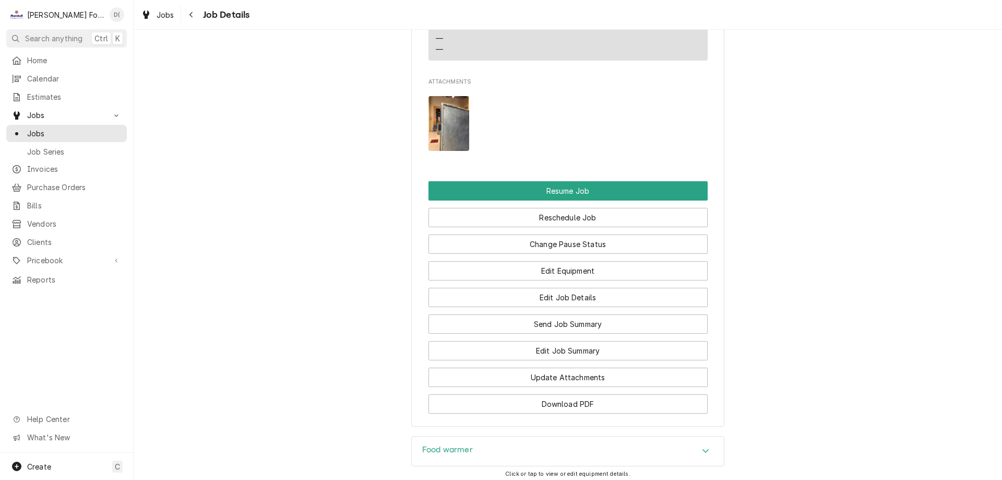
scroll to position [1129, 0]
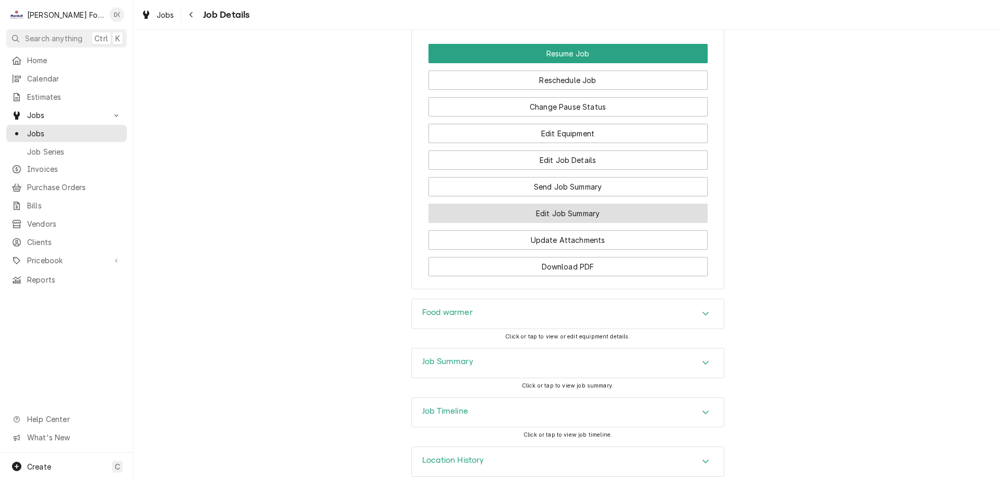
click at [516, 204] on button "Edit Job Summary" at bounding box center [568, 213] width 279 height 19
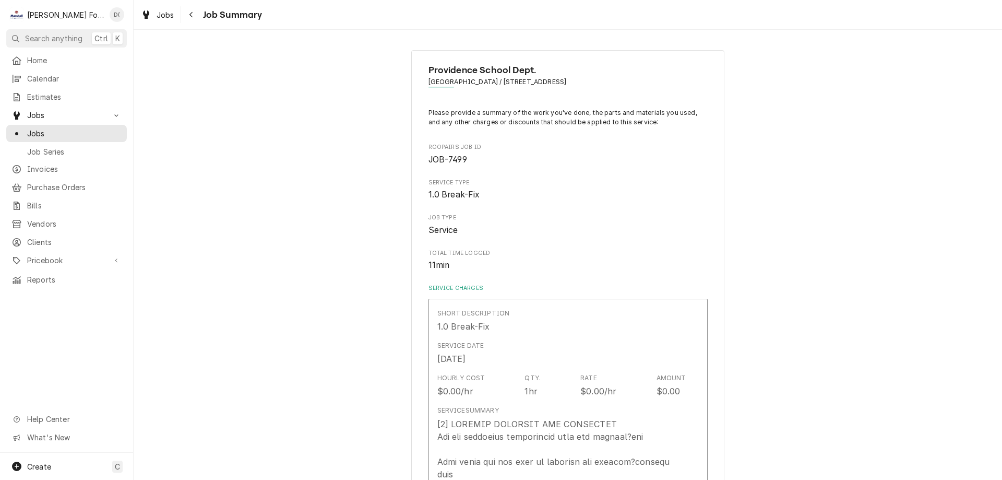
type textarea "x"
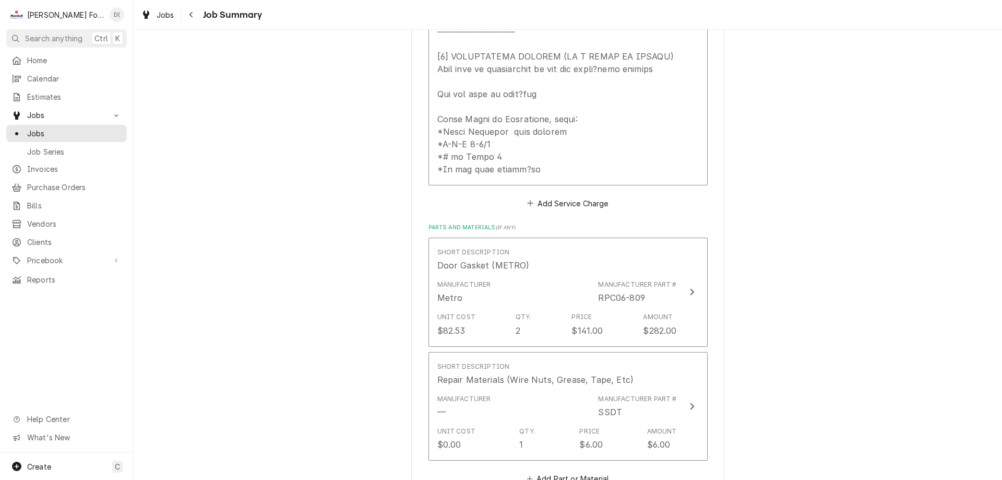
scroll to position [399, 0]
